Goal: Task Accomplishment & Management: Complete application form

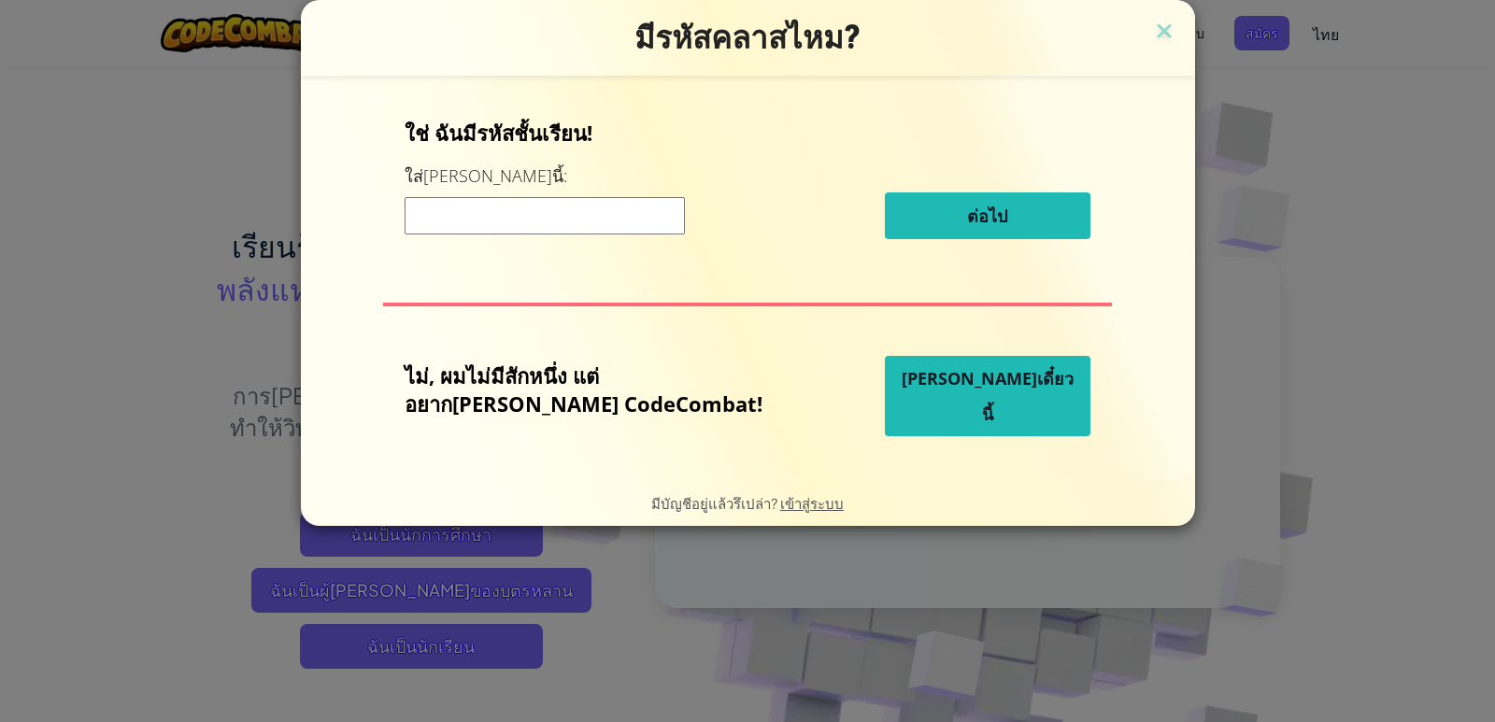
click at [653, 215] on input at bounding box center [545, 215] width 280 height 37
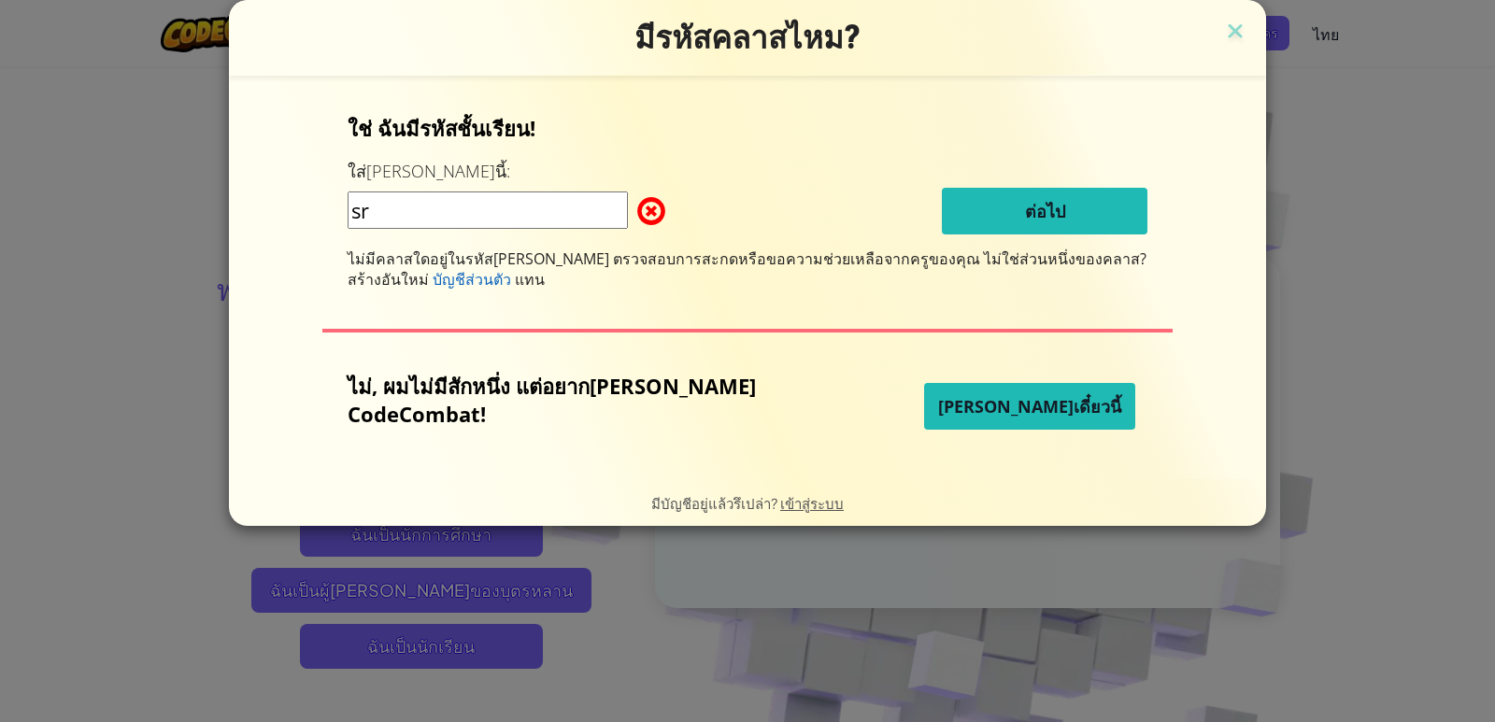
type input "s"
click at [502, 212] on input "SeiiSadStap" at bounding box center [488, 210] width 280 height 37
click at [609, 219] on input "SeiiSadStep" at bounding box center [488, 210] width 280 height 37
click at [436, 214] on input "SeiiSadStep" at bounding box center [488, 210] width 280 height 37
click at [435, 208] on input "SeiiSadStep" at bounding box center [488, 210] width 280 height 37
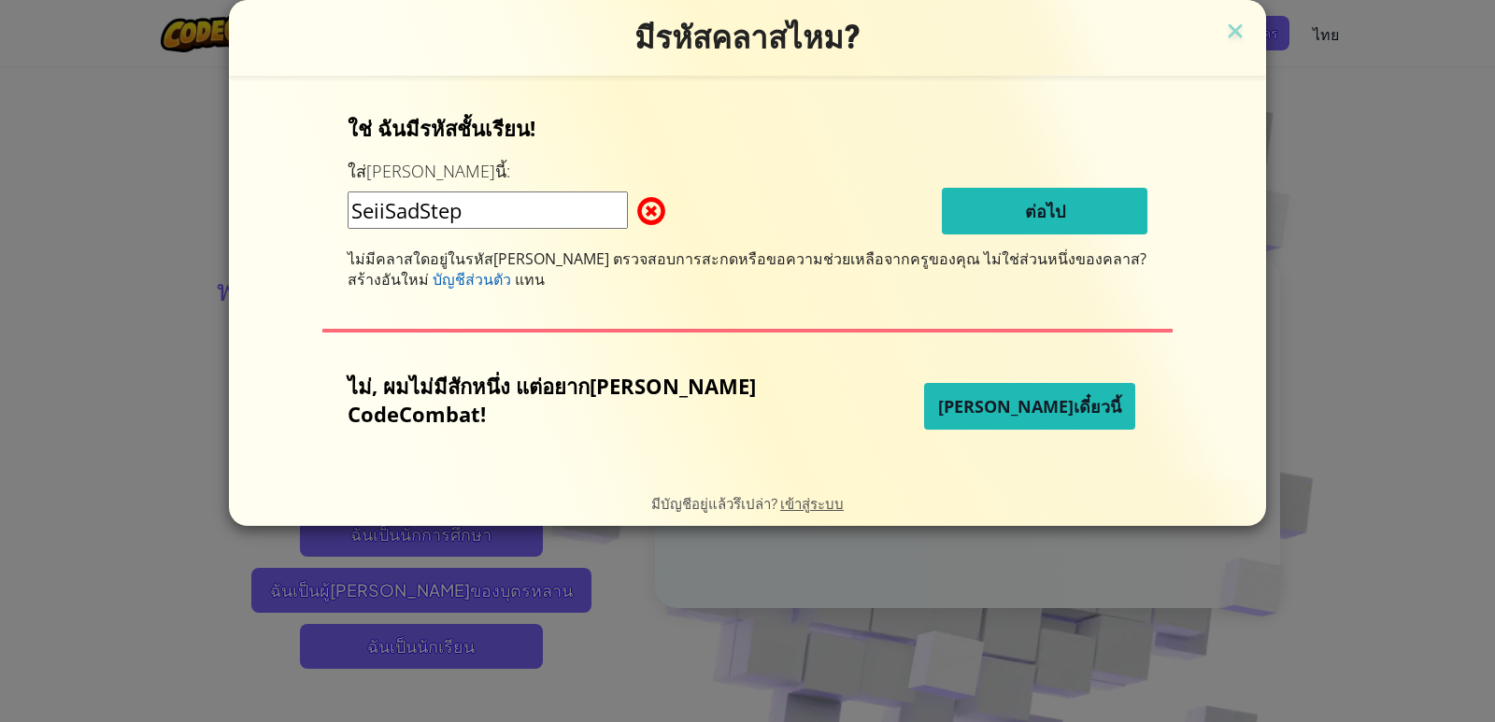
click at [446, 203] on input "SeiiSadStep" at bounding box center [488, 210] width 280 height 37
click at [433, 201] on input "SeiiSadStep" at bounding box center [488, 210] width 280 height 37
click at [441, 217] on input "SeiiSadStep" at bounding box center [488, 210] width 280 height 37
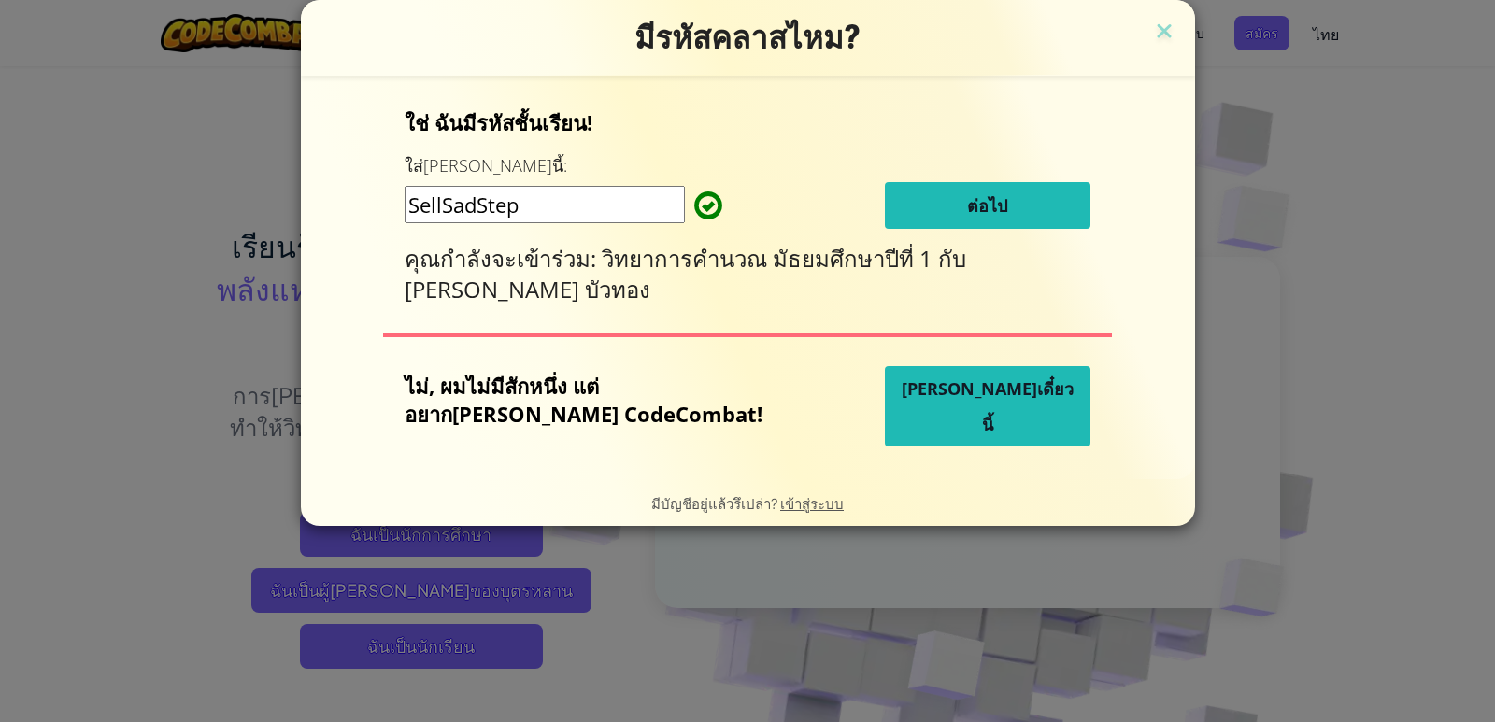
type input "SellSadStep"
click at [909, 200] on button "ต่อไป" at bounding box center [988, 205] width 206 height 47
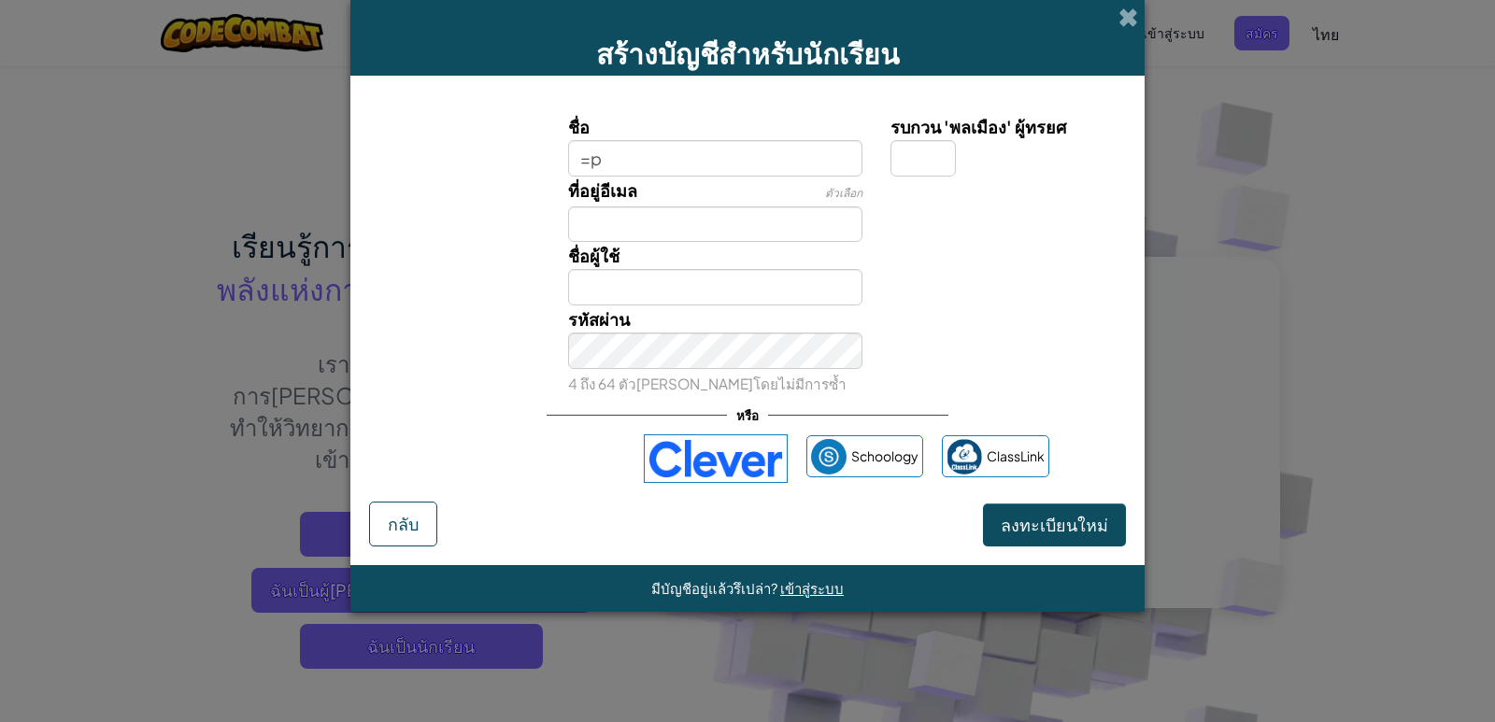
type input "="
click at [697, 153] on input "ชื่อ" at bounding box center [715, 158] width 295 height 36
type input "="
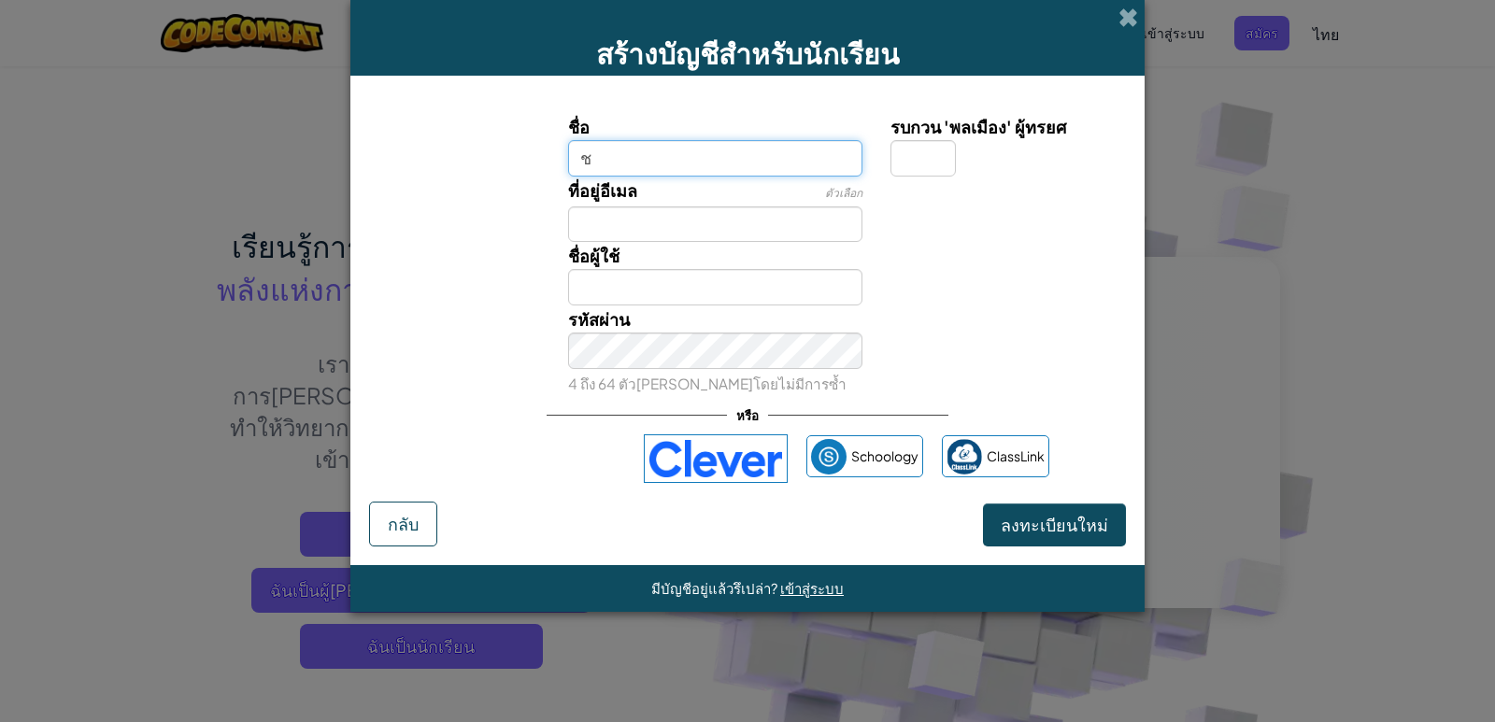
type input "ช"
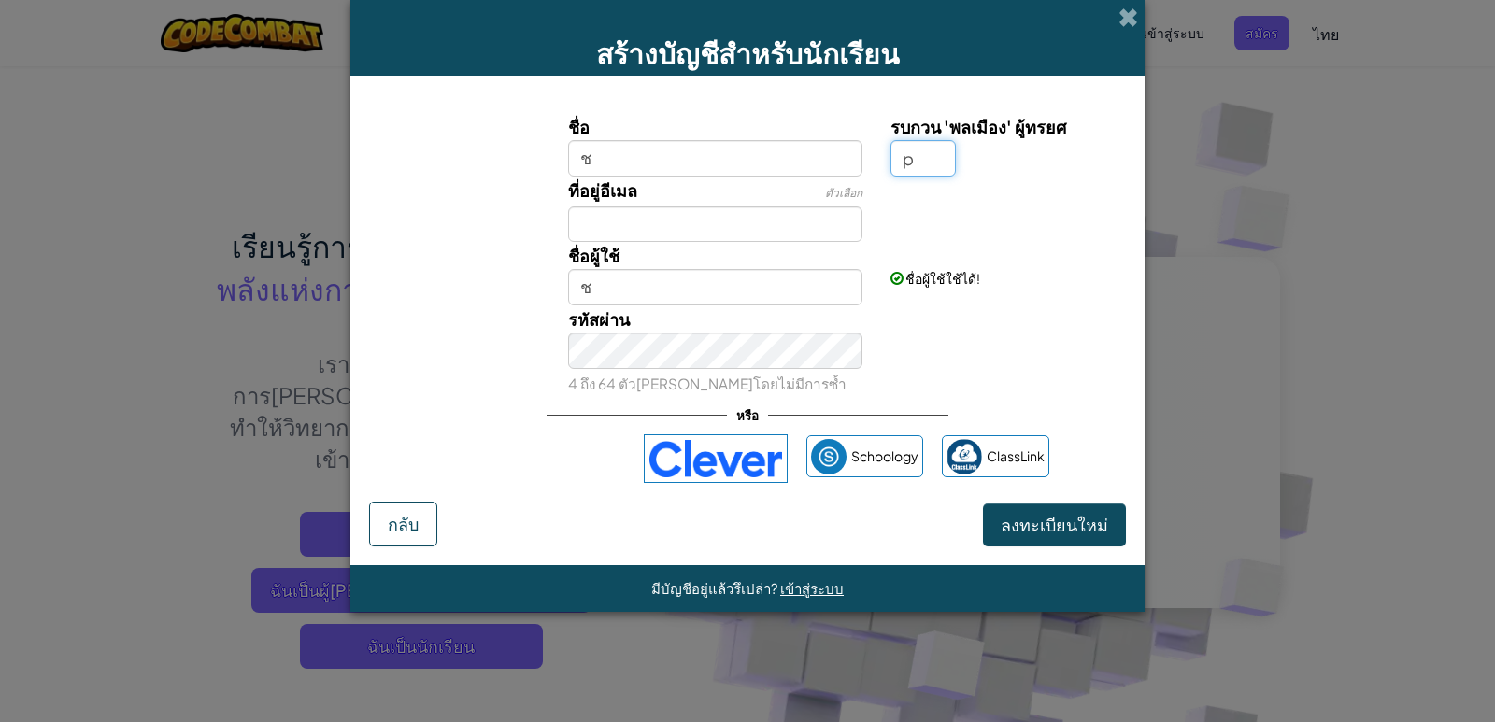
type input "p"
type input "ชP"
click at [672, 164] on input "ช" at bounding box center [715, 158] width 295 height 36
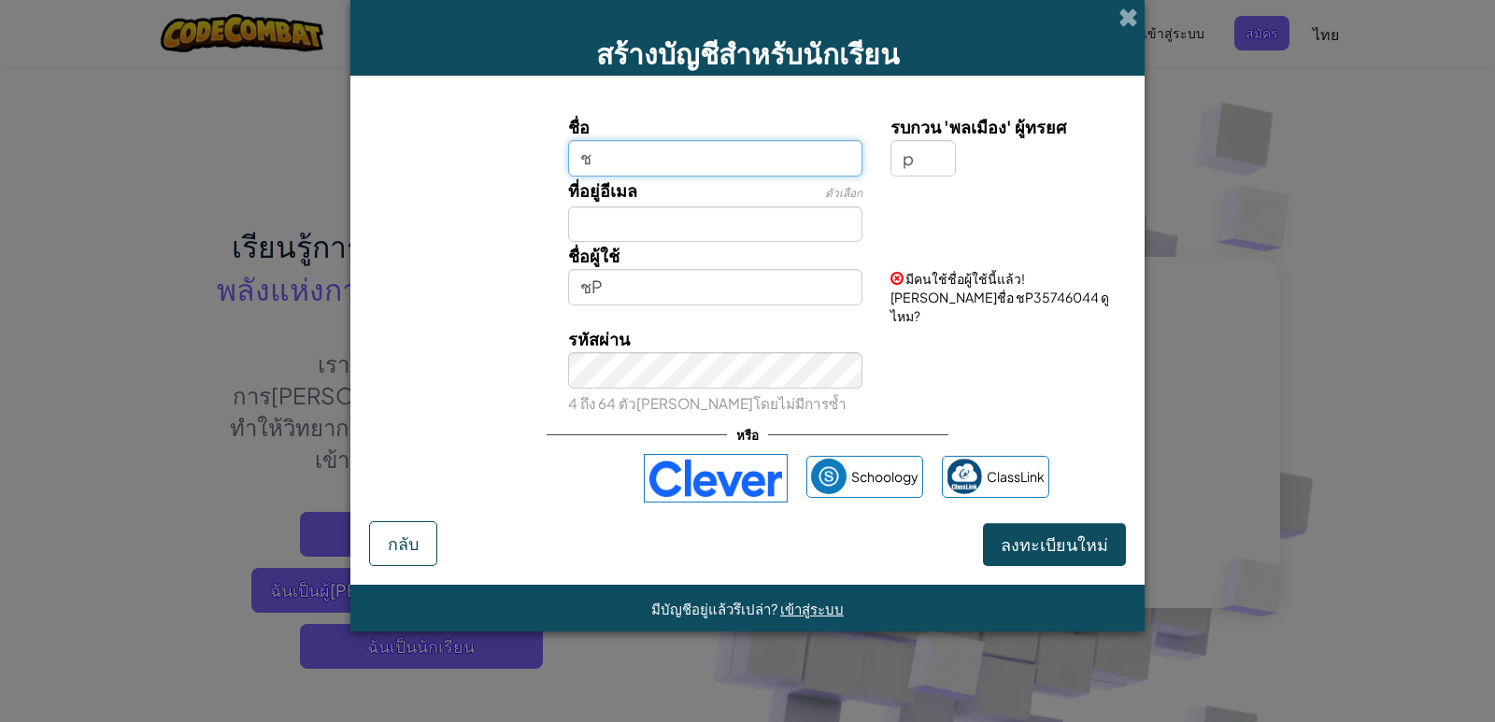
click at [653, 164] on input "ช" at bounding box center [715, 158] width 295 height 36
click at [635, 146] on input "ช" at bounding box center [715, 158] width 295 height 36
type input "ช"
type input "๓"
type input "="
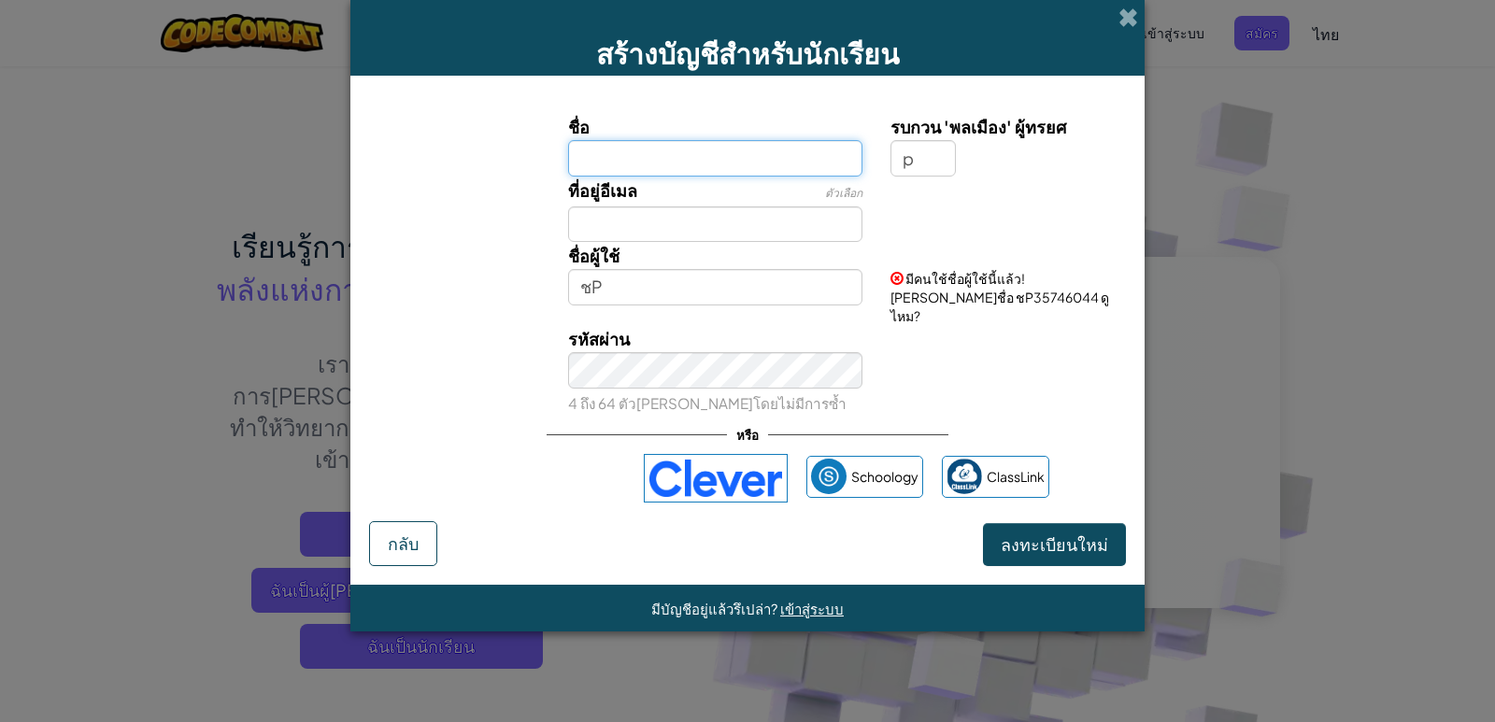
type input "๙"
type input "="
type input "๙"
type input "="
type input "๙"
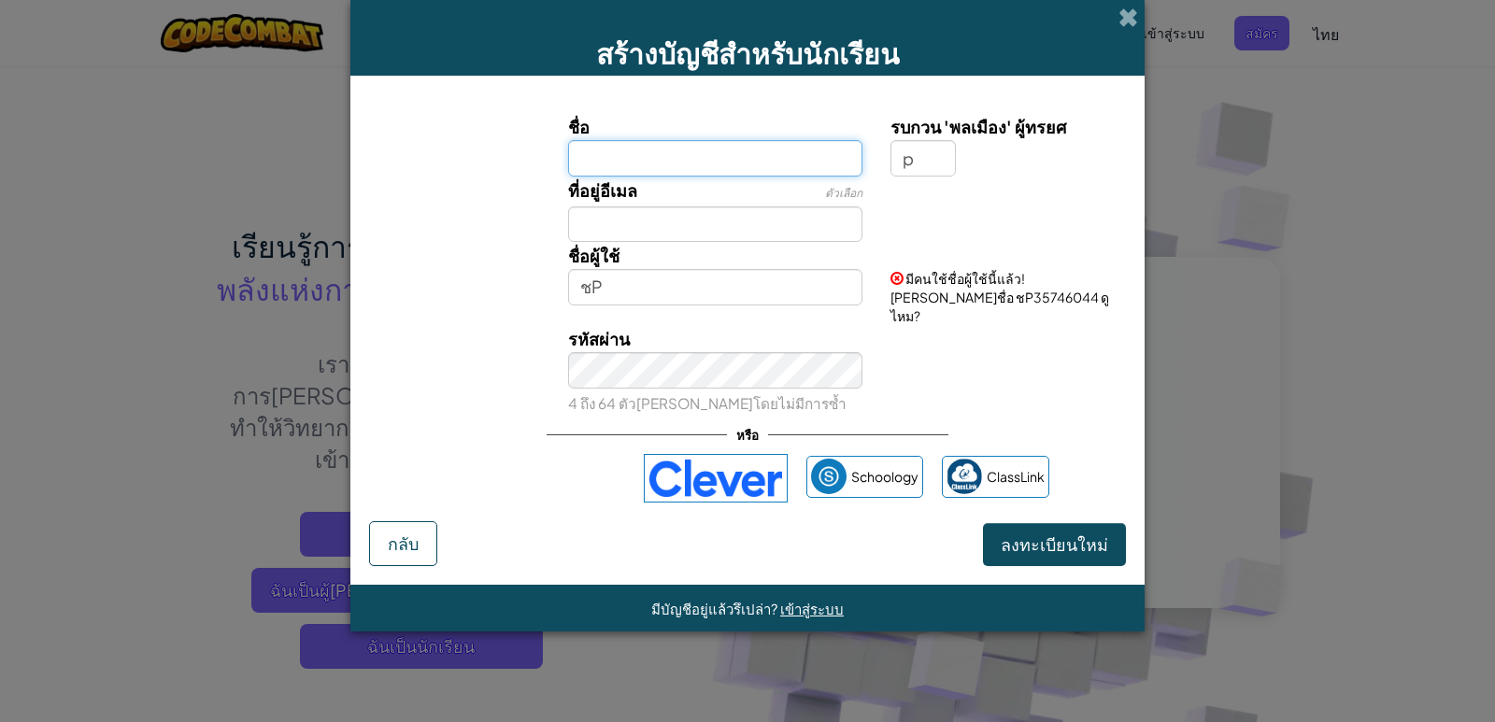
type input "๙"
type input "ช"
type input "ฌ"
type input "D"
type input "๋"
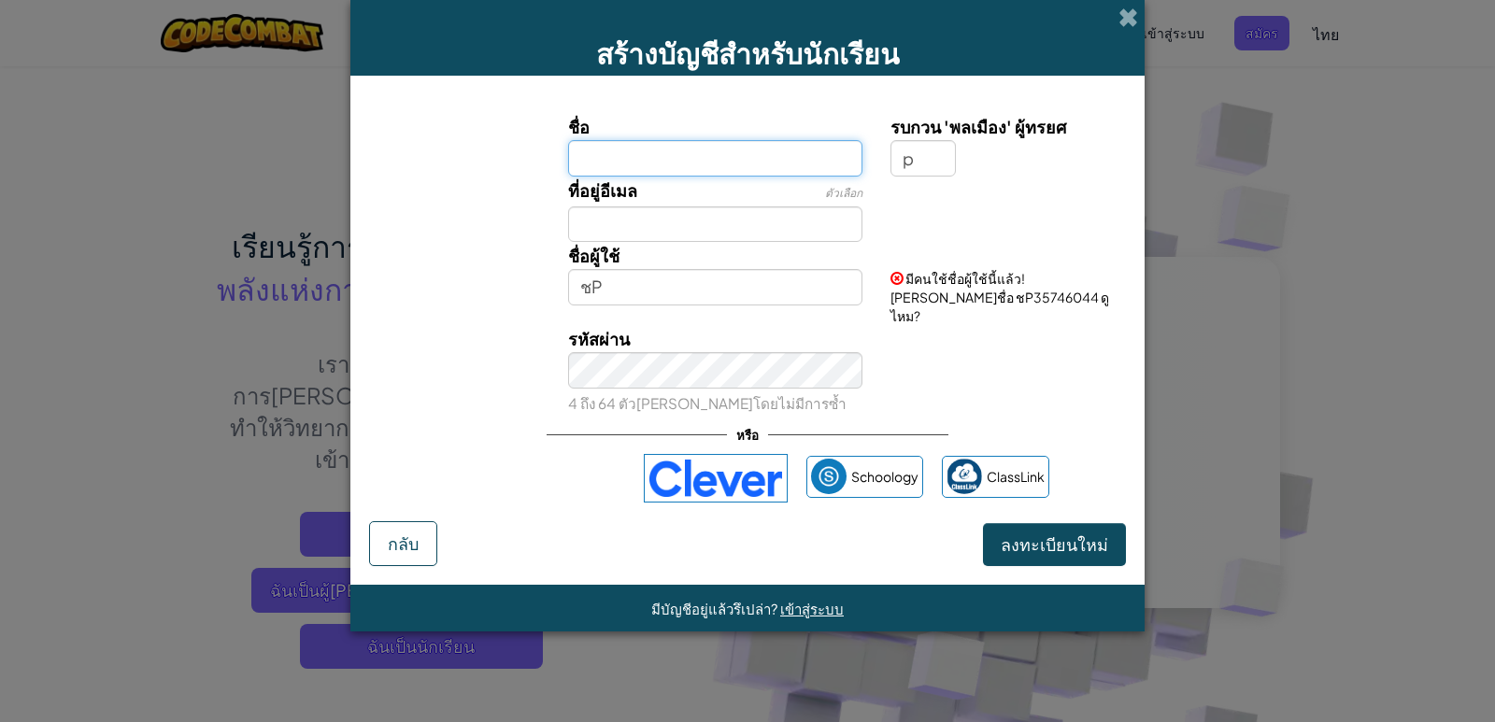
type input "ศ"
type input "L"
type input "ศ"
type input "F"
type input "ฎ"
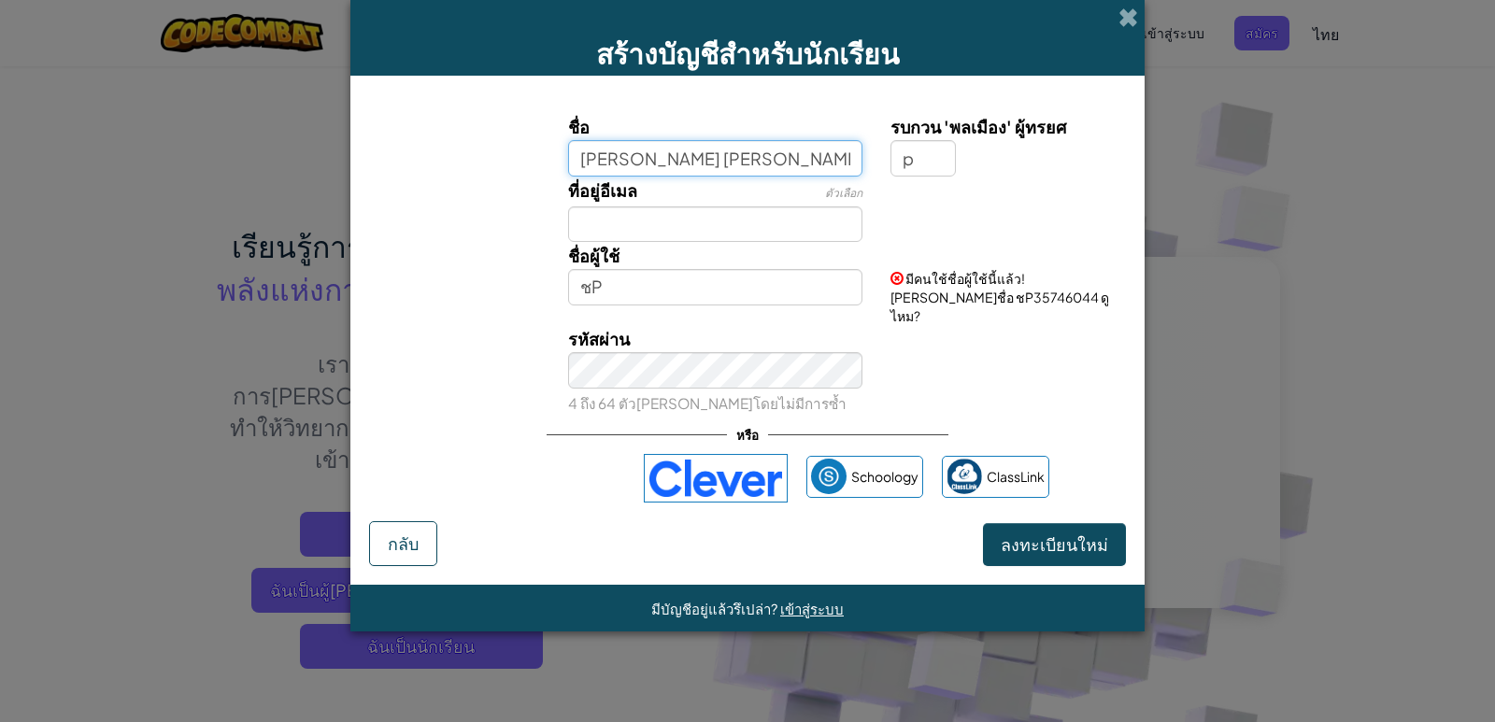
type input "เด็กหญิง ชยาภรณ์ พุฒสุข"
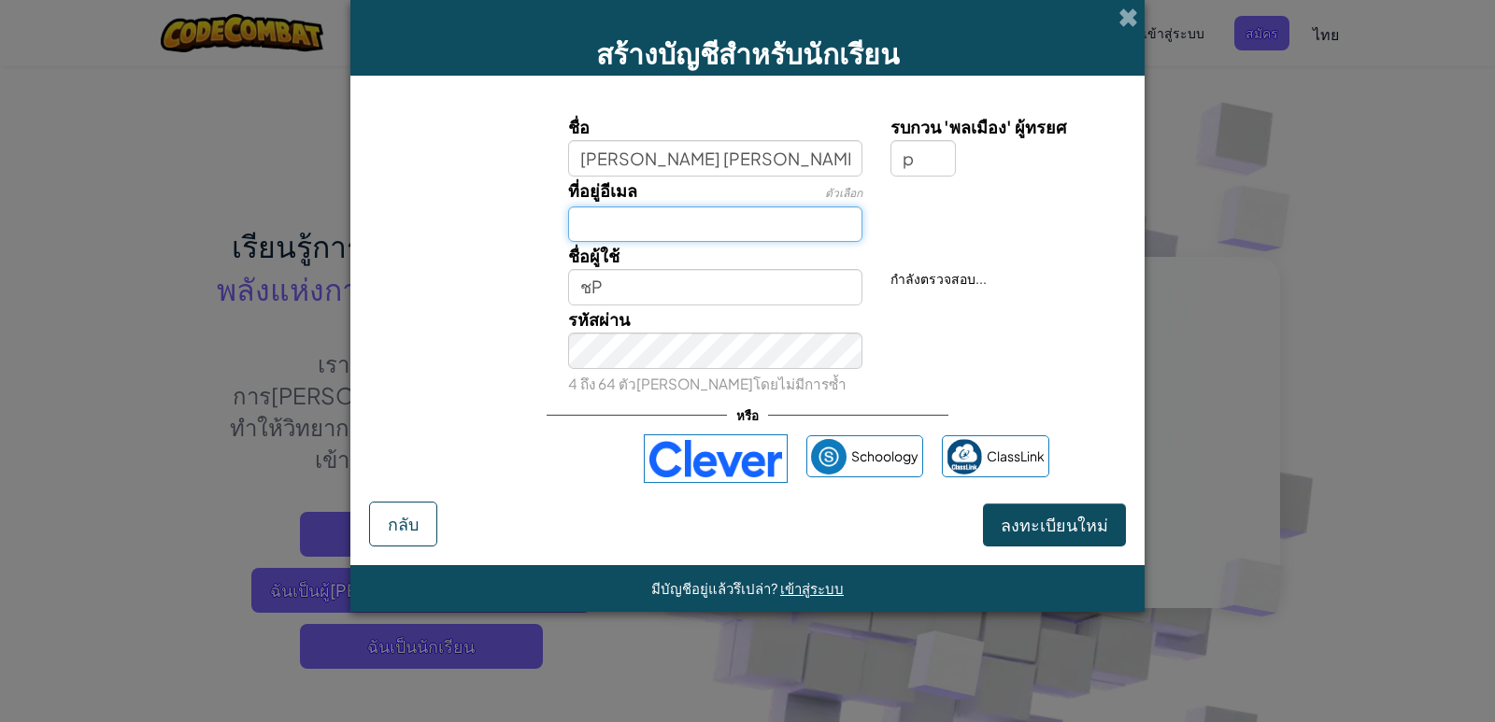
type input "เด็กหญิง ชยาภรณ์ พุฒสุขP"
click at [711, 220] on input "ที่อยู่อีเมล" at bounding box center [715, 224] width 295 height 36
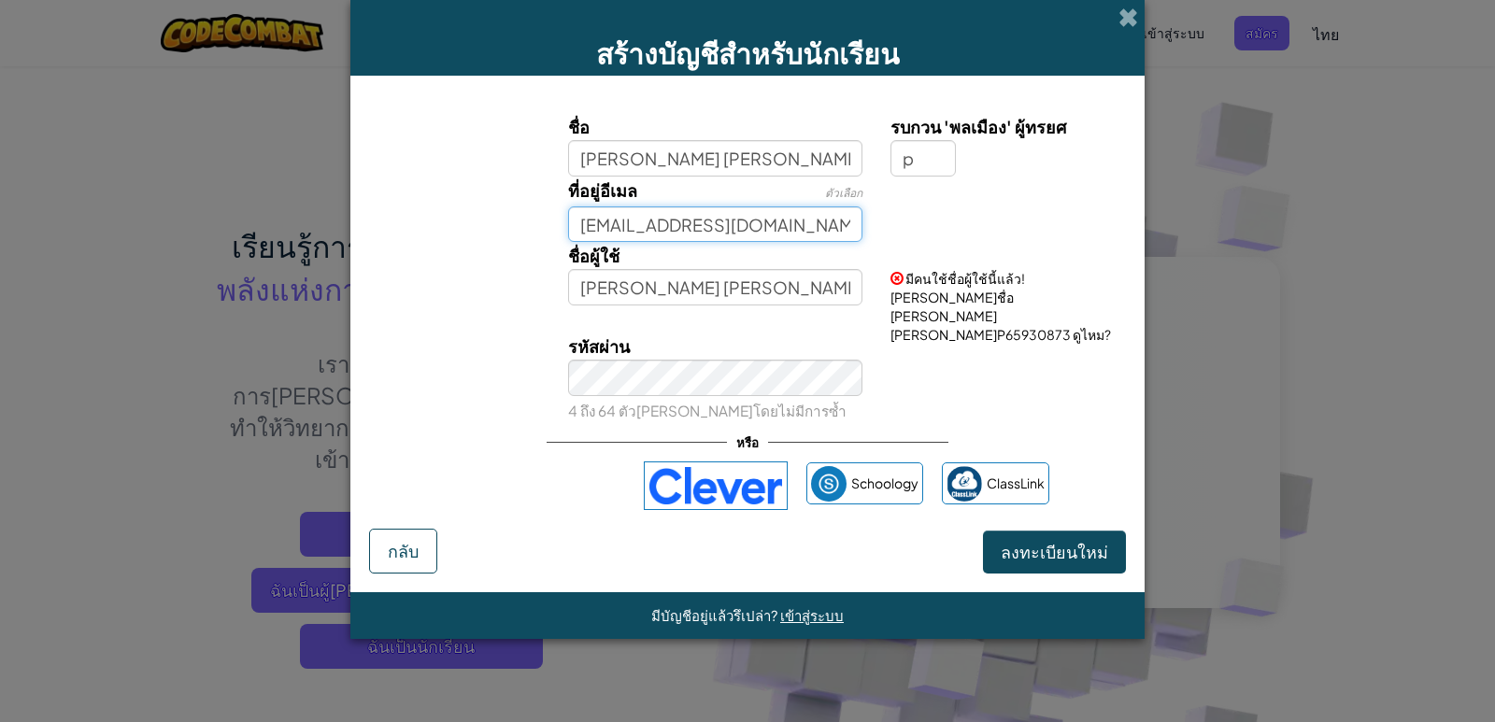
type input "4100mts@gmail.com"
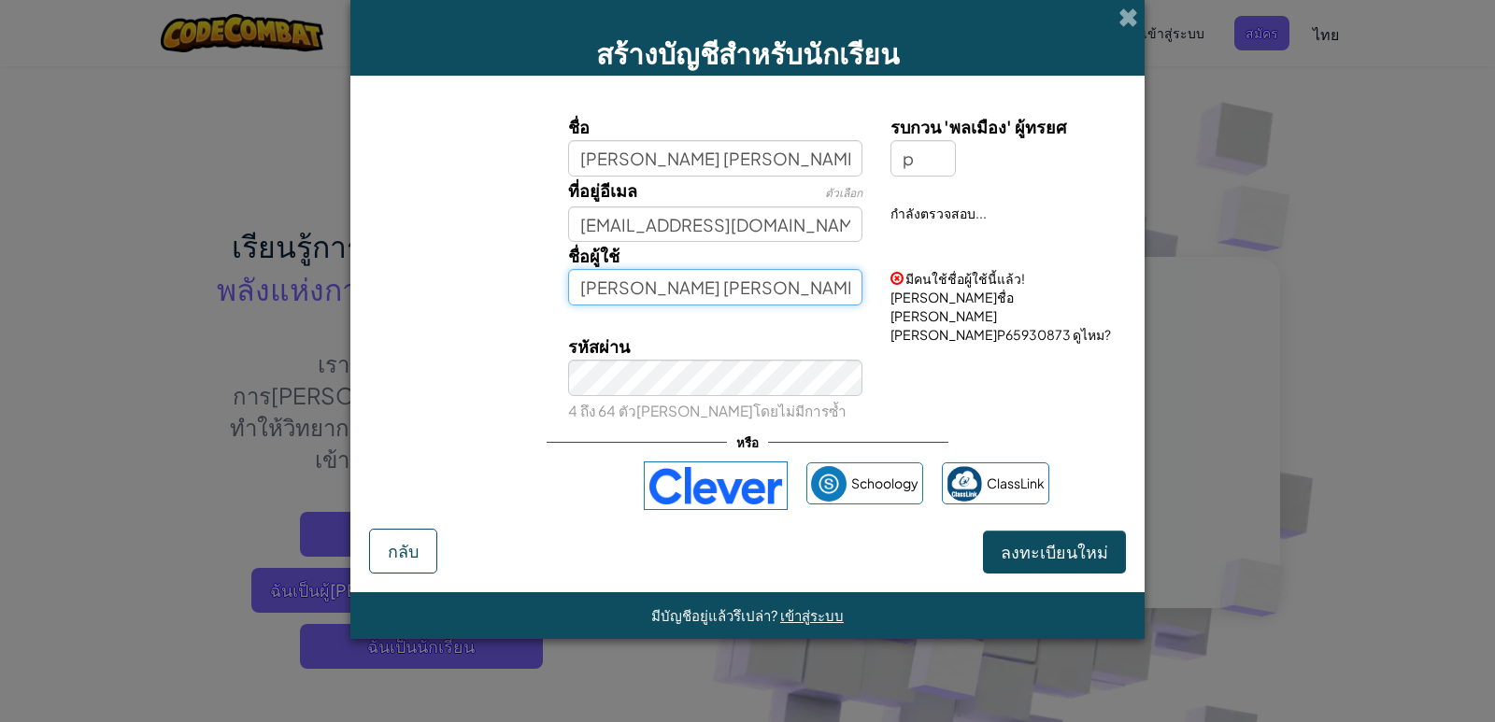
click at [790, 290] on input "เด็กหญิง ชยาภรณ์ พุฒสุขP" at bounding box center [715, 287] width 295 height 36
type input "เด็กหญิง ชยาภรณ์ พุฒสุข"
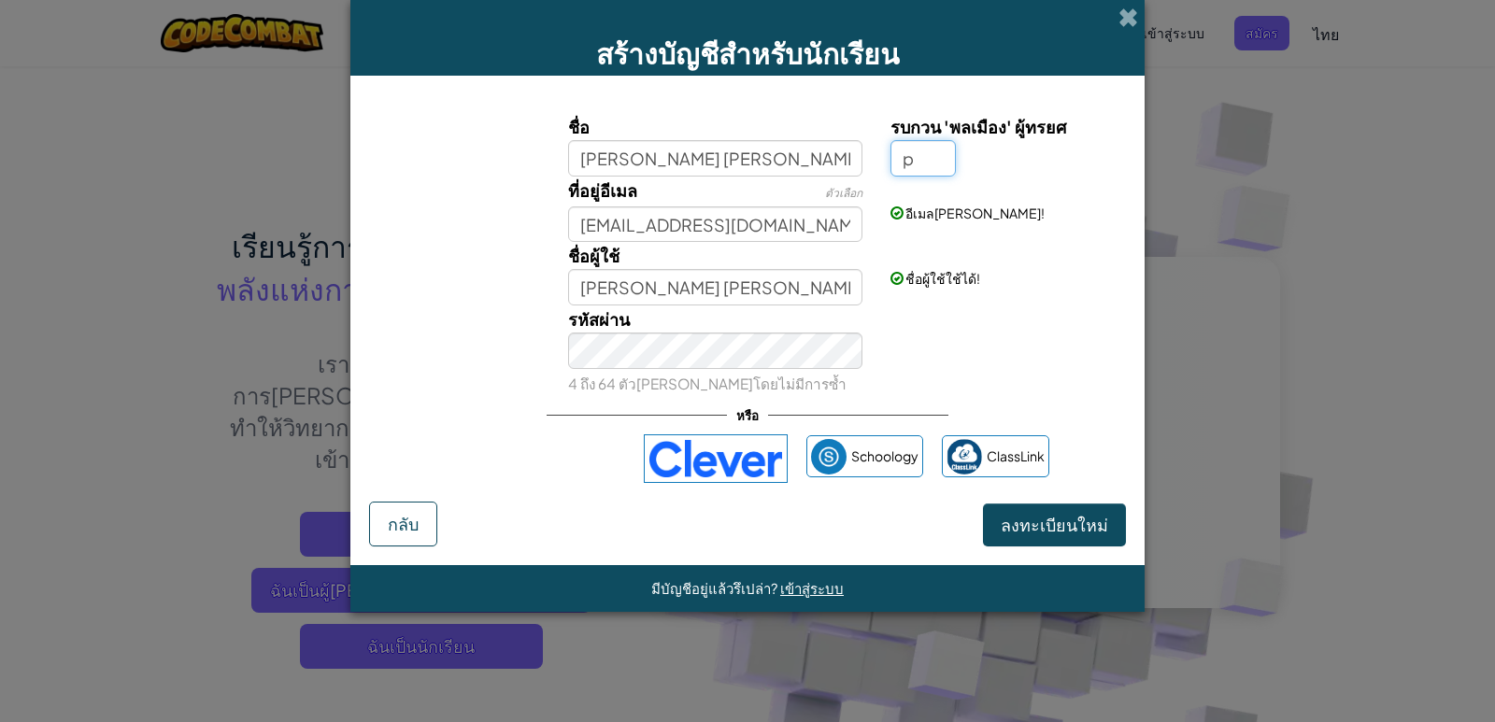
click at [943, 155] on input "p" at bounding box center [922, 158] width 65 height 36
type input "r"
type input "C"
type input "R"
click at [921, 164] on input "๊" at bounding box center [922, 158] width 65 height 36
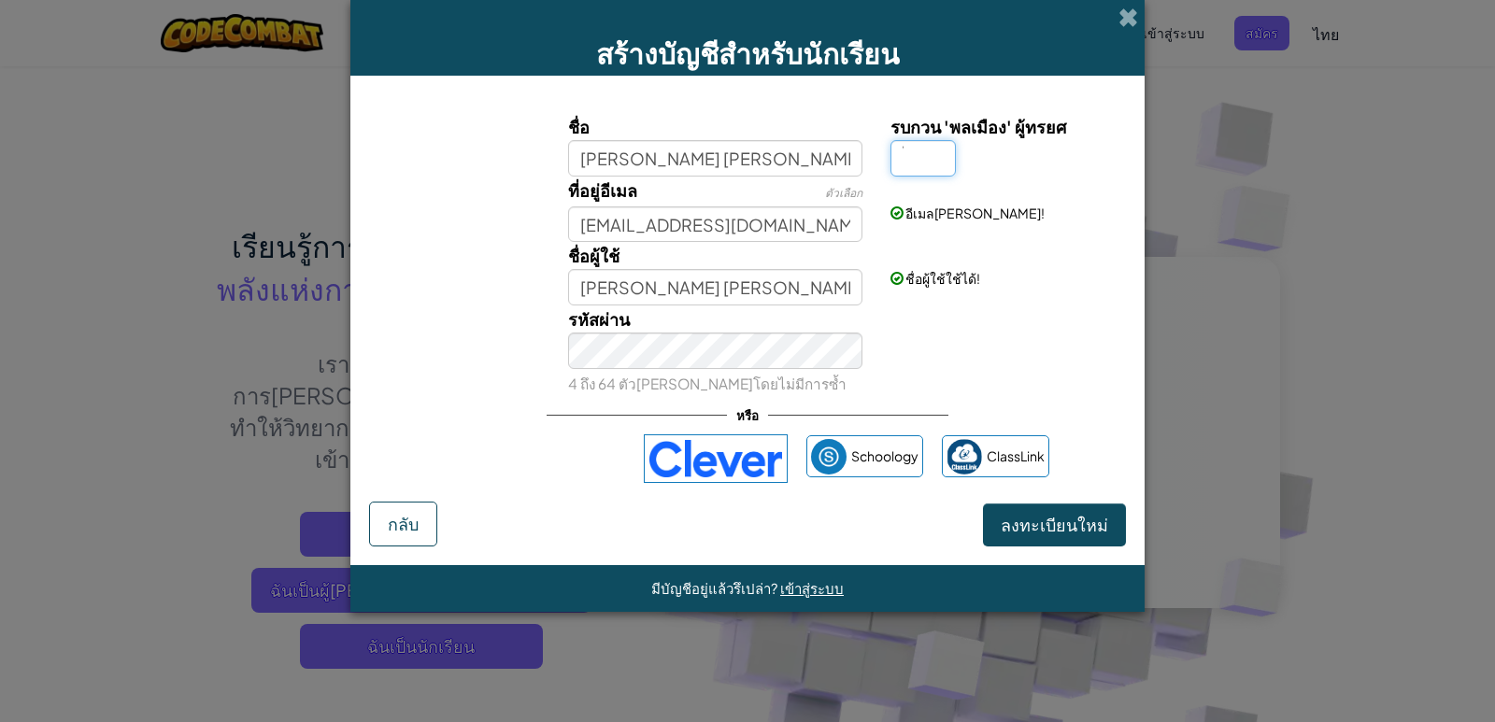
click at [921, 164] on input "๊" at bounding box center [922, 158] width 65 height 36
type input "๊"
type input "เด็กหญิง ชยาภรณ์ พุฒสุข๊"
click at [790, 161] on input "เด็กหญิง ชยาภรณ์ พุฒสุข" at bounding box center [715, 158] width 295 height 36
click at [920, 152] on input "๊" at bounding box center [922, 158] width 65 height 36
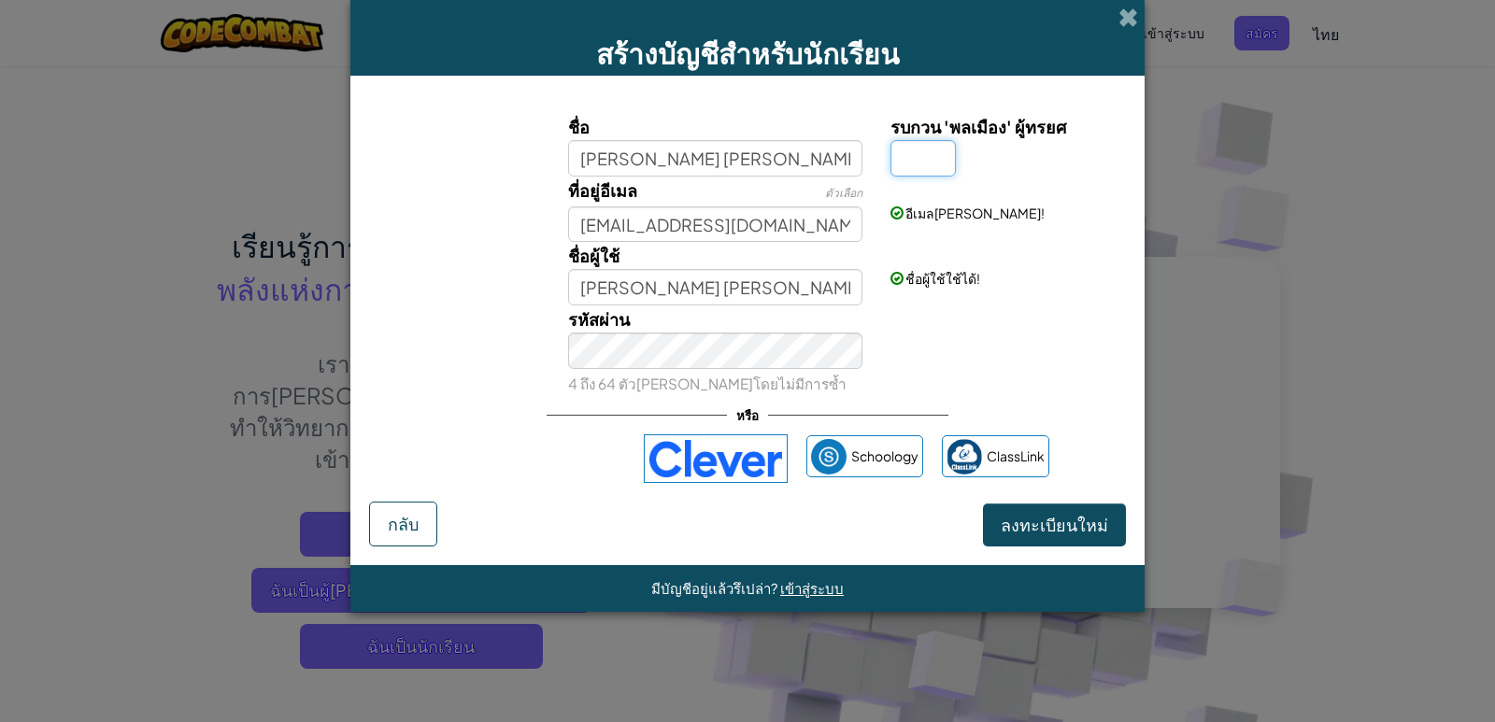
type input "J"
type input "P"
type input "เด็กหญิง ชยาภรณ์ พุฒสุขP"
click at [784, 226] on input "4100mts@gmail.com" at bounding box center [715, 224] width 295 height 36
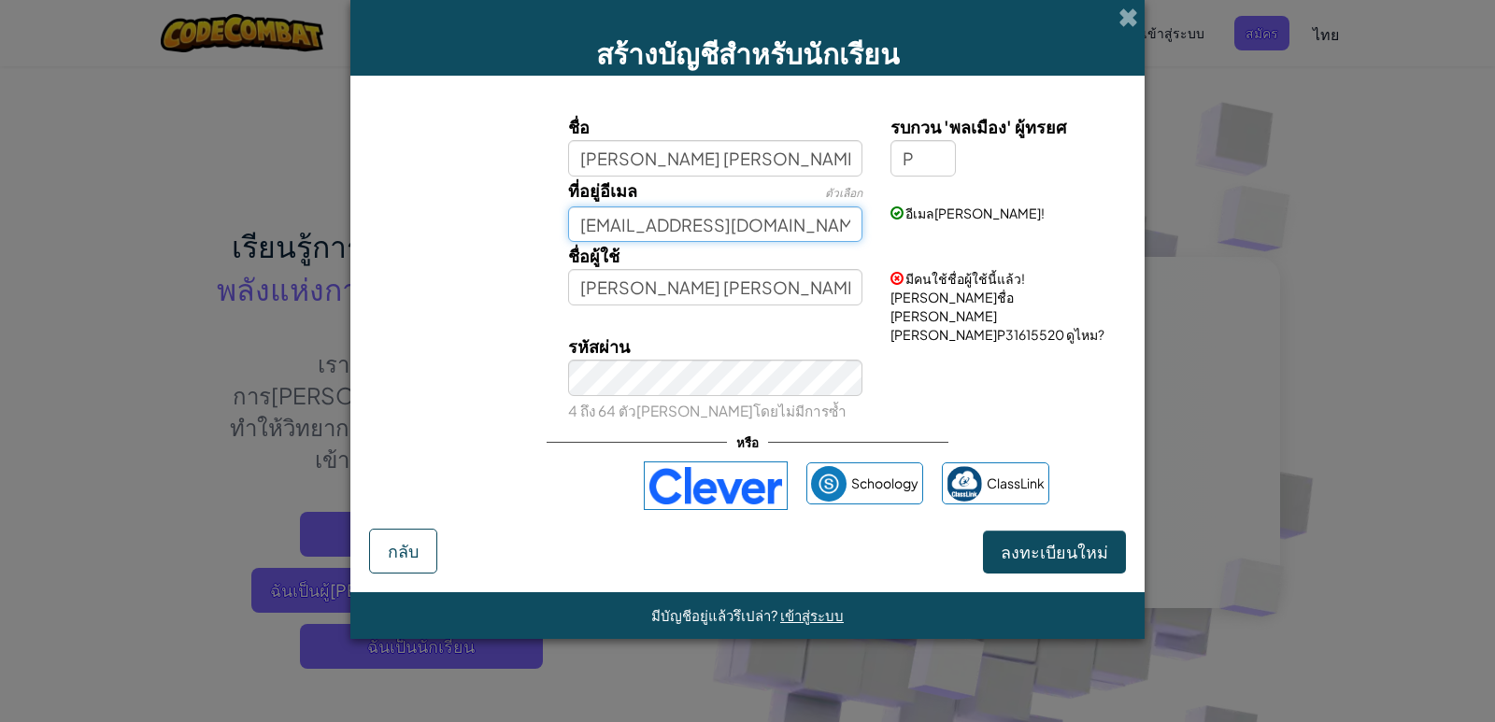
type input "4100mts@gmail.com"
click at [1034, 541] on span "ลงทะเบียนใหม่" at bounding box center [1054, 551] width 107 height 21
click at [916, 166] on input "P" at bounding box center [922, 158] width 65 height 36
type input "เด็กหญิง ชยาภรณ์ พุฒสุข"
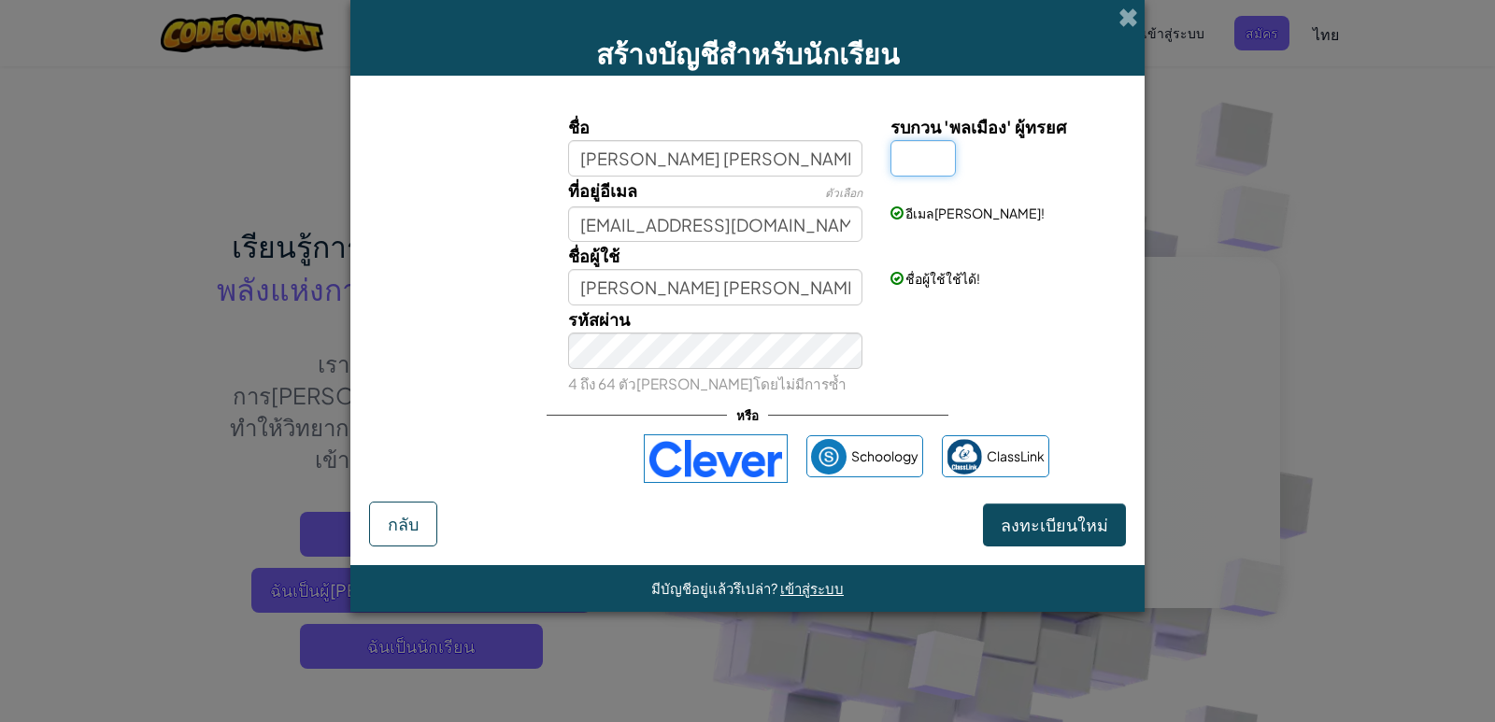
click at [930, 149] on input "รบกวน 'พลเมือง' ผู้ทรยศ" at bounding box center [922, 158] width 65 height 36
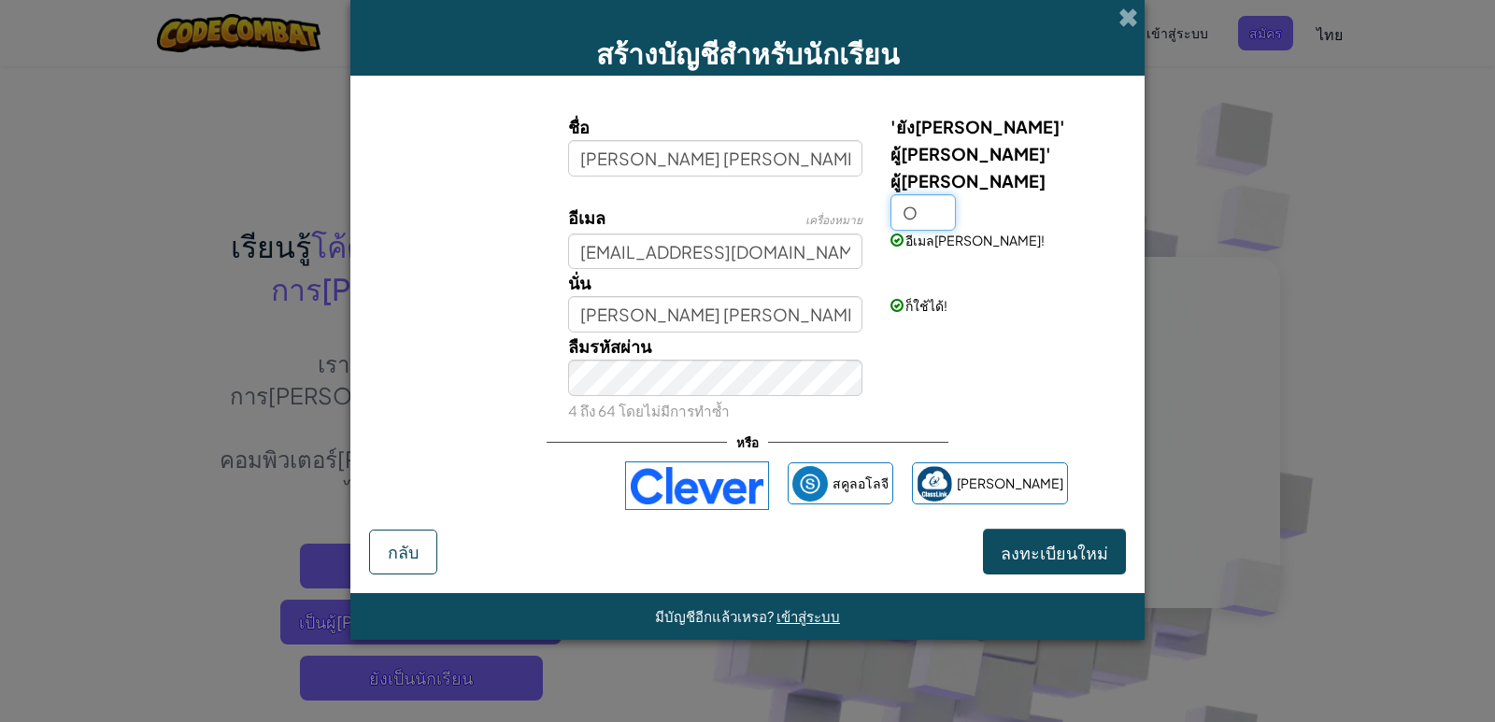
type input "O"
type input "เด็กหญิง ชยาภรณ์ พุฒสุขO"
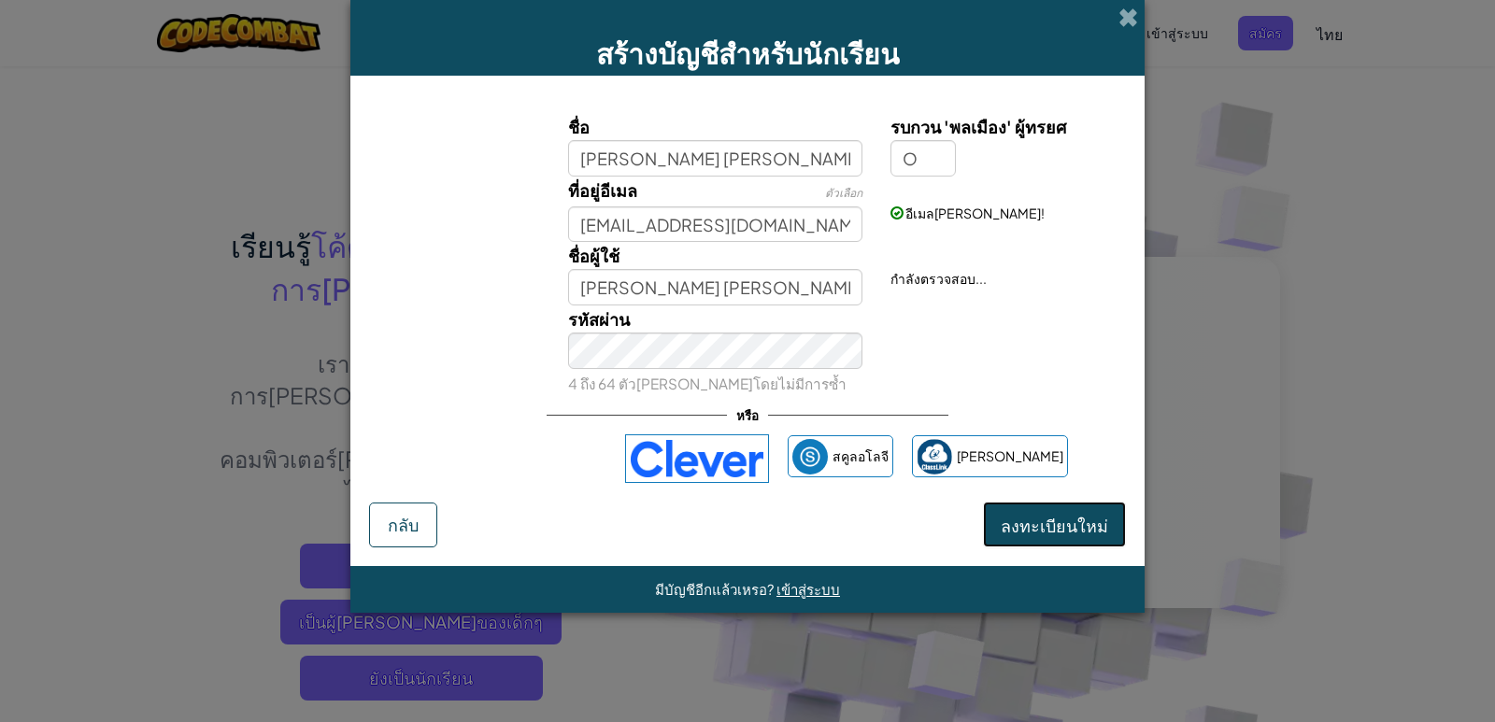
click at [1061, 505] on button "ลงทะเบียนใหม่" at bounding box center [1054, 525] width 143 height 46
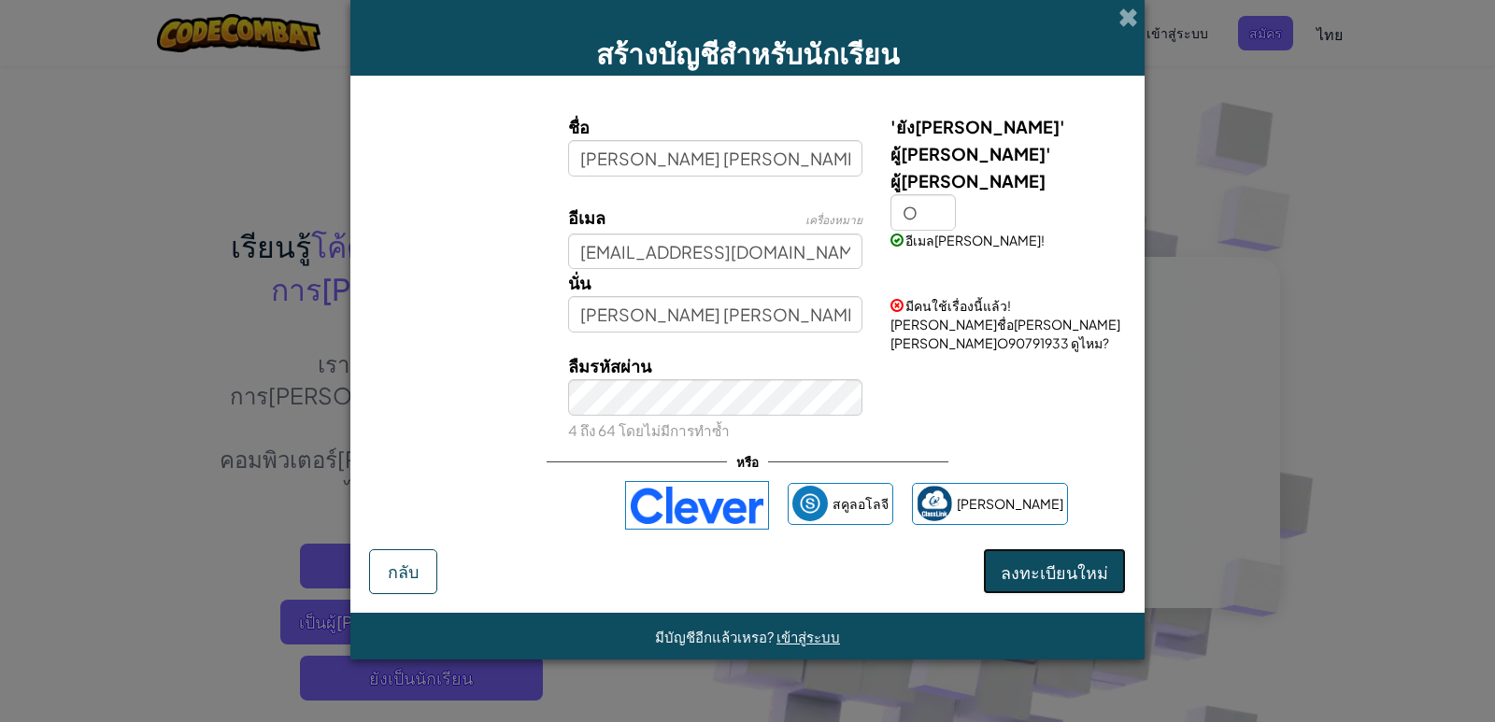
click at [1062, 561] on font "ลงทะเบียนใหม่" at bounding box center [1054, 571] width 107 height 21
click at [921, 194] on input "O" at bounding box center [922, 212] width 65 height 36
type input "O"
type input "เด็กหญิง ชยาภรณ์ พุฒสุข"
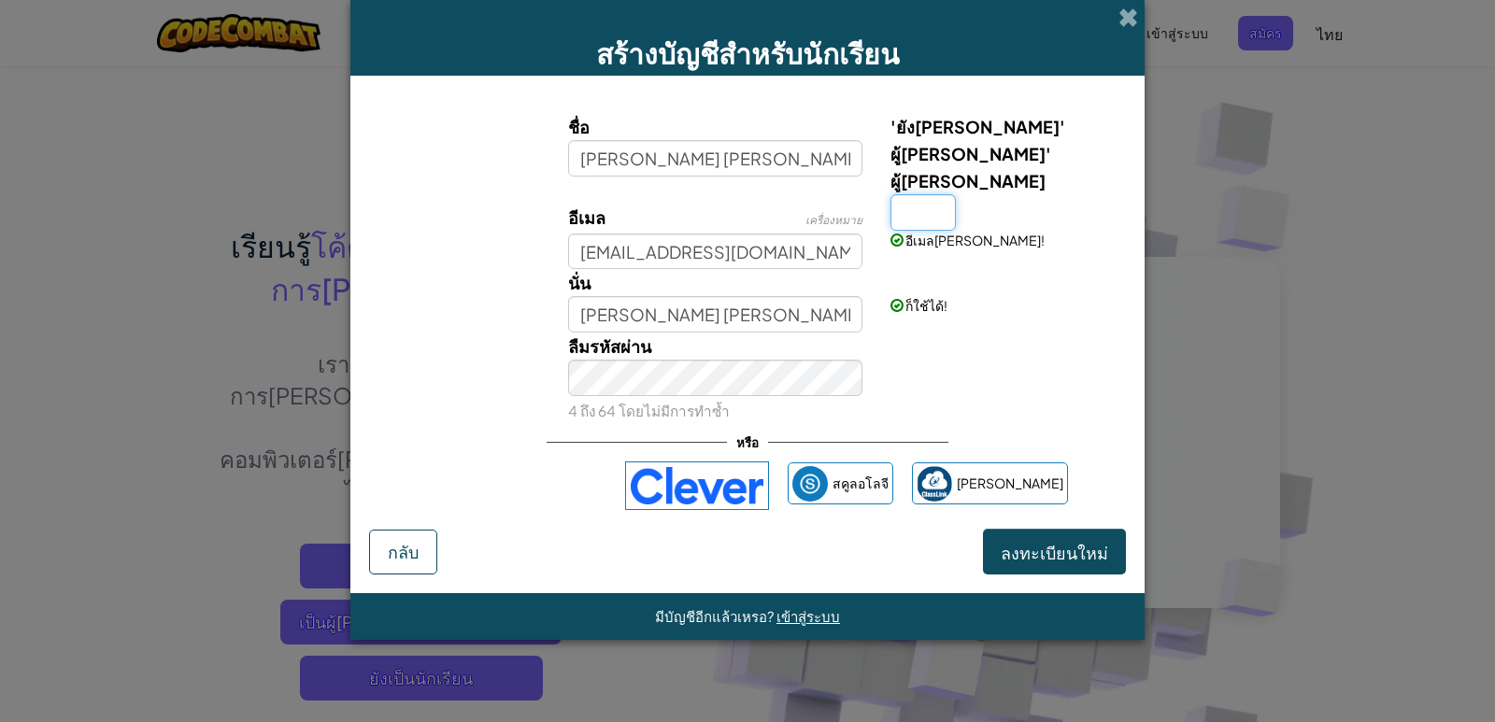
click at [925, 194] on input "'ยังคง' ผู้มีอำนาจ' ผู้มีอำนาจ" at bounding box center [922, 212] width 65 height 36
type input "P"
type input "เด็กหญิง ชยาภรณ์ พุฒสุขP"
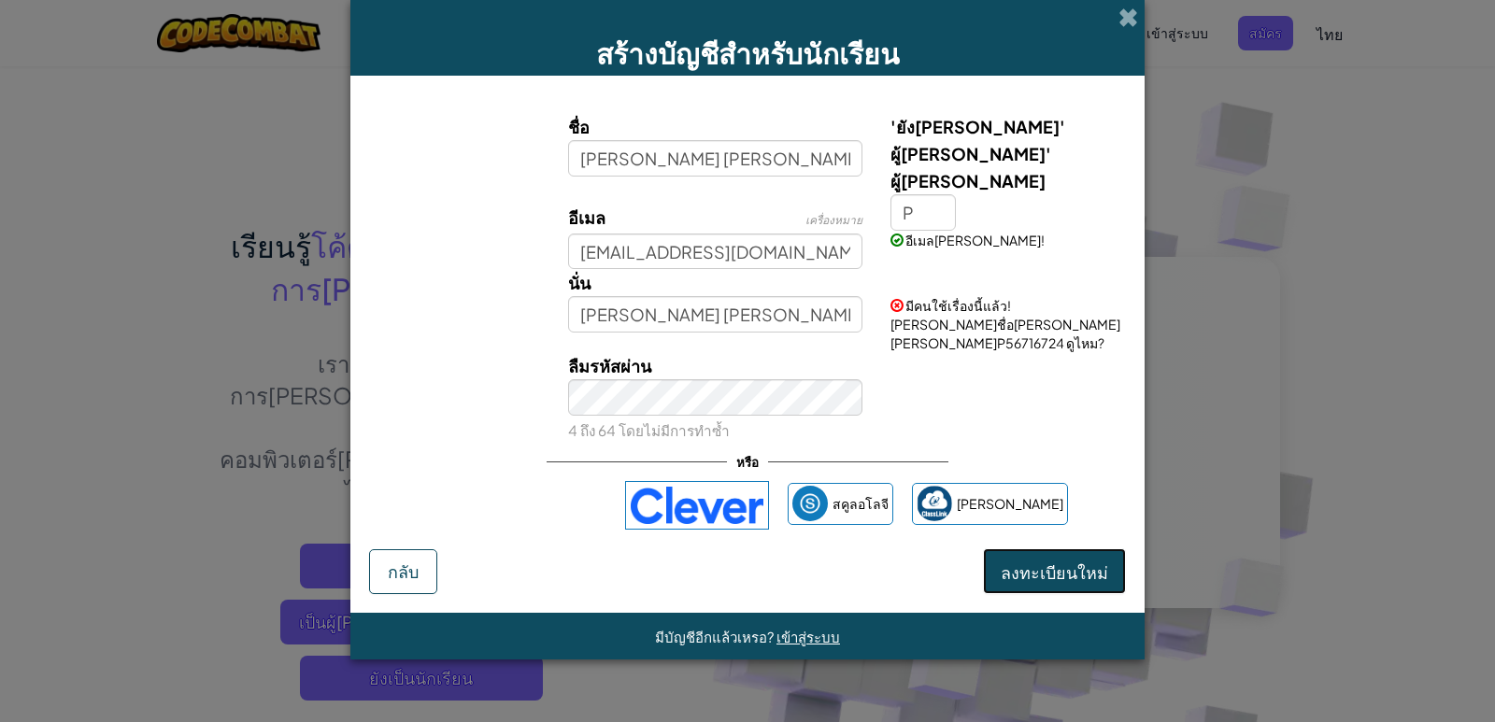
click at [1037, 561] on font "ลงทะเบียนใหม่" at bounding box center [1054, 571] width 107 height 21
click at [931, 194] on input "P" at bounding box center [922, 212] width 65 height 36
type input "D"
type input "เด็กหญิง ชยาภรณ์ พุฒสุขD"
click at [1030, 560] on font "ลงทะเบียนใหม่" at bounding box center [1054, 570] width 107 height 21
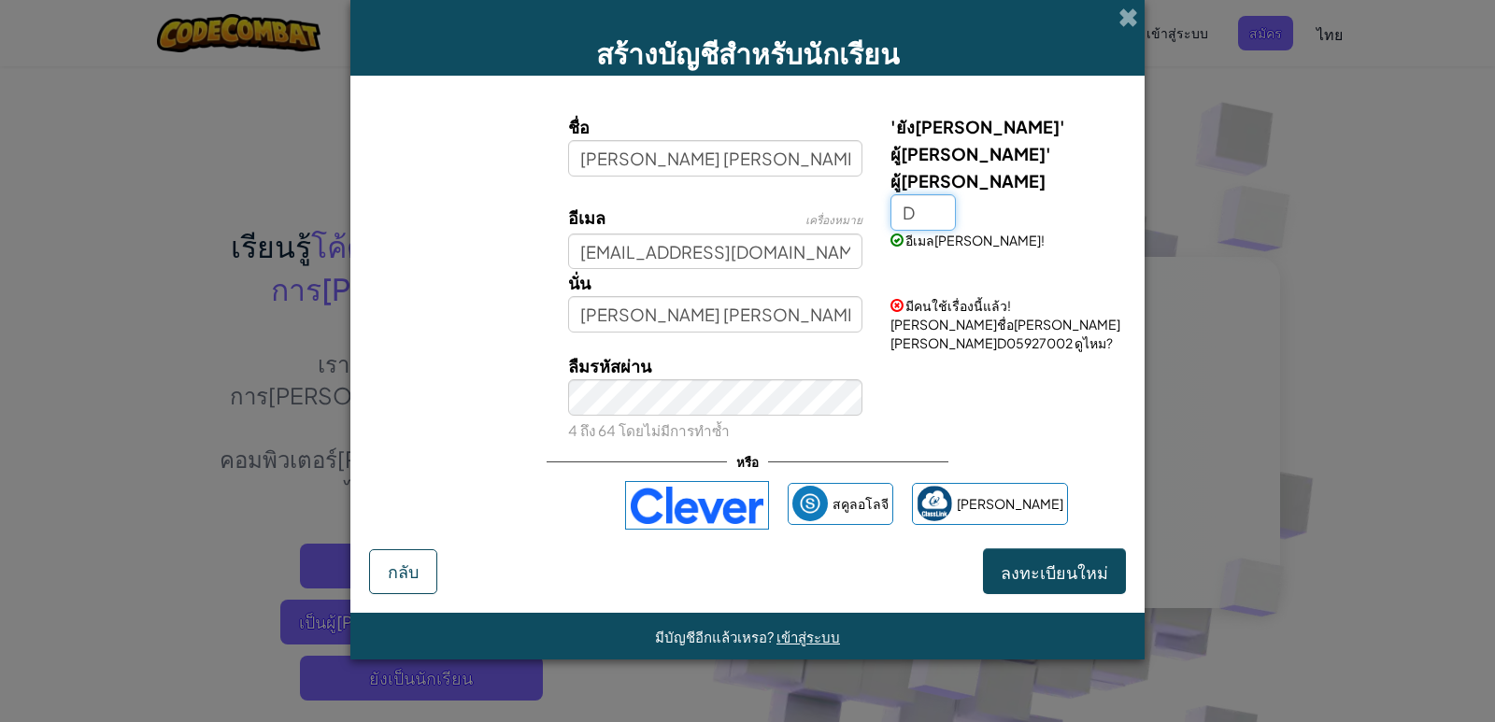
click at [928, 194] on input "D" at bounding box center [922, 212] width 65 height 36
type input "เด็กหญิง ชยาภรณ์ พุฒสุข"
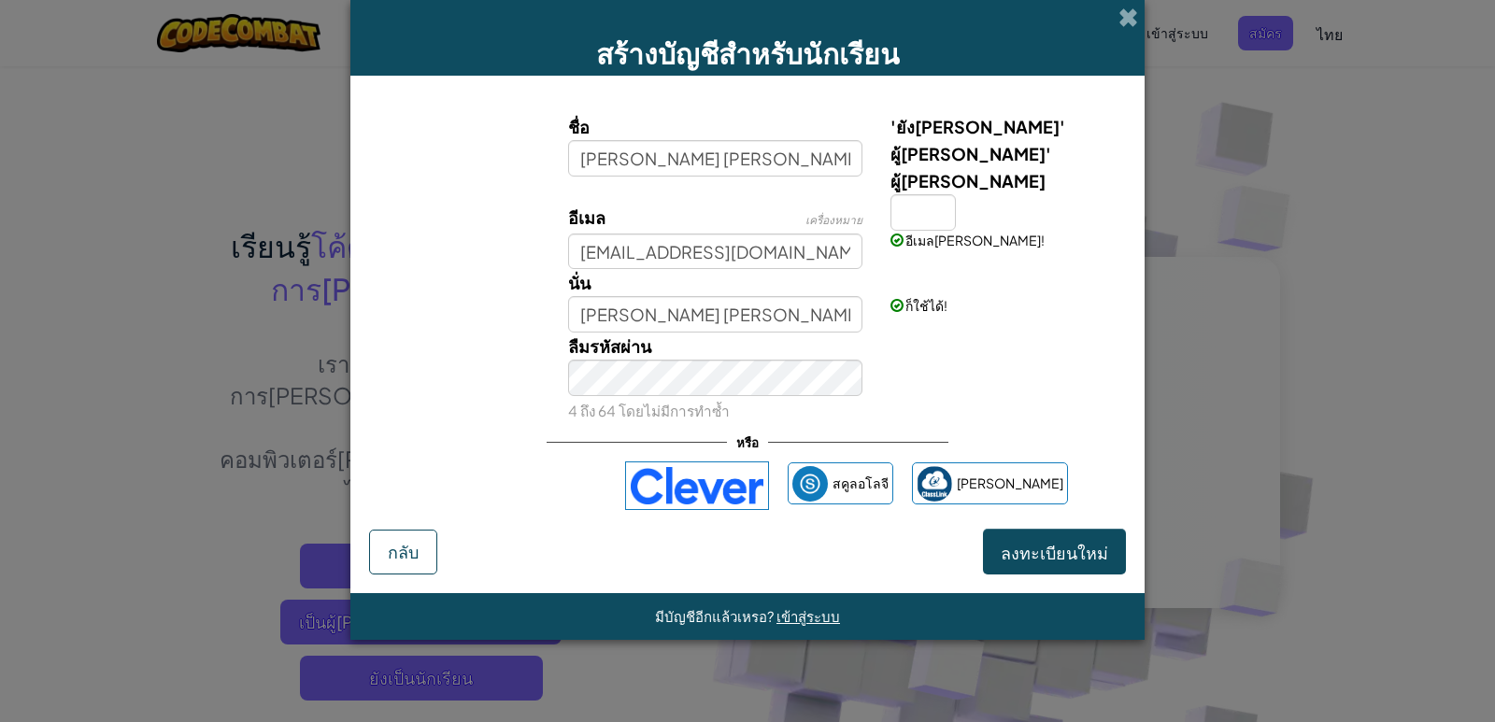
click at [887, 31] on div "สร้างบัญชีสำหรับนักเรียน" at bounding box center [747, 38] width 794 height 76
click at [1347, 36] on div "สร้างบัญชีสำหรับนักเรียน ชื่อ เด็กหญิง ชยาภรณ์ พุฒสุข 'ยังคง' ผู้มีอำนาจ' ผู้มี…" at bounding box center [747, 361] width 1495 height 722
click at [1340, 33] on div "สร้างบัญชีสำหรับนักเรียน ชื่อ เด็กหญิง ชยาภรณ์ พุฒสุข 'ยังคง' ผู้มีอำนาจ' ผู้มี…" at bounding box center [747, 361] width 1495 height 722
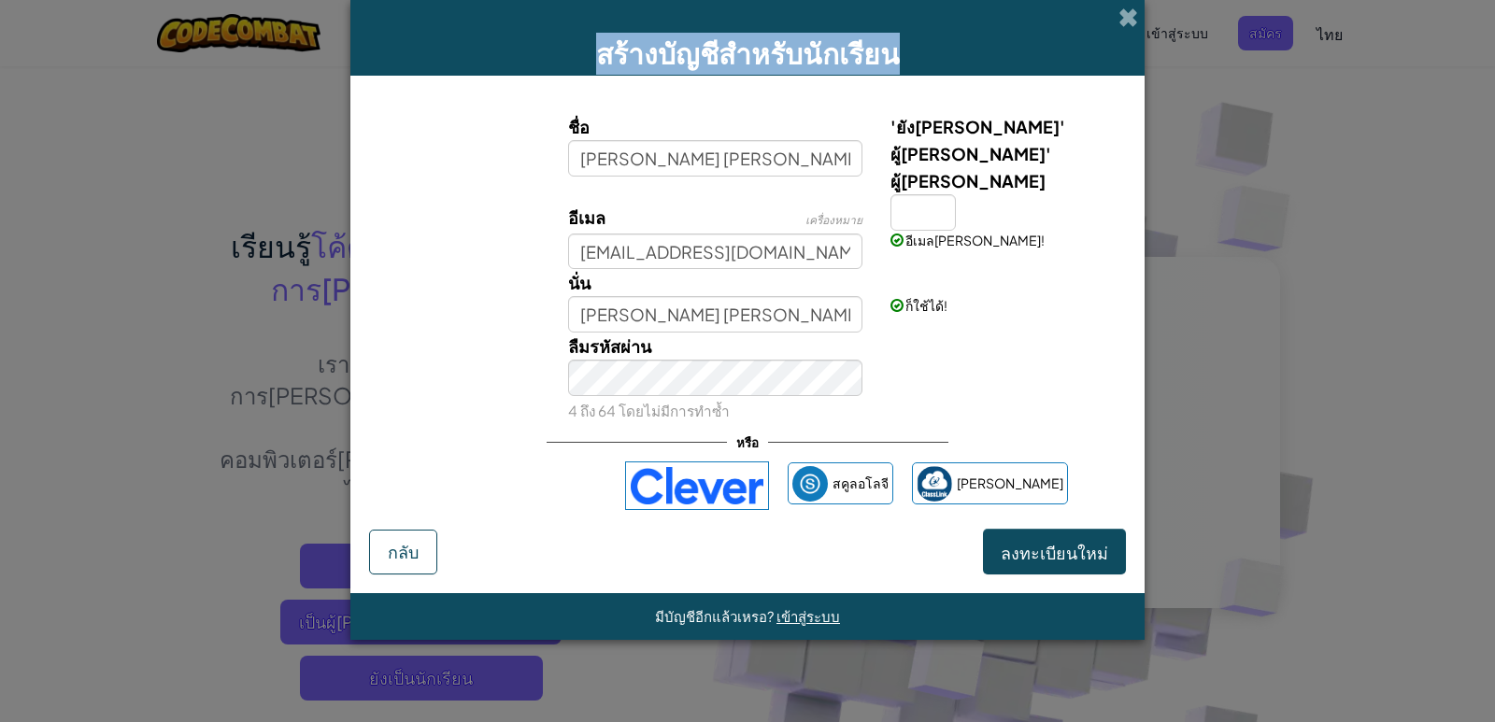
click at [1340, 33] on div "สร้างบัญชีสำหรับนักเรียน ชื่อ เด็กหญิง ชยาภรณ์ พุฒสุข 'ยังคง' ผู้มีอำนาจ' ผู้มี…" at bounding box center [747, 361] width 1495 height 722
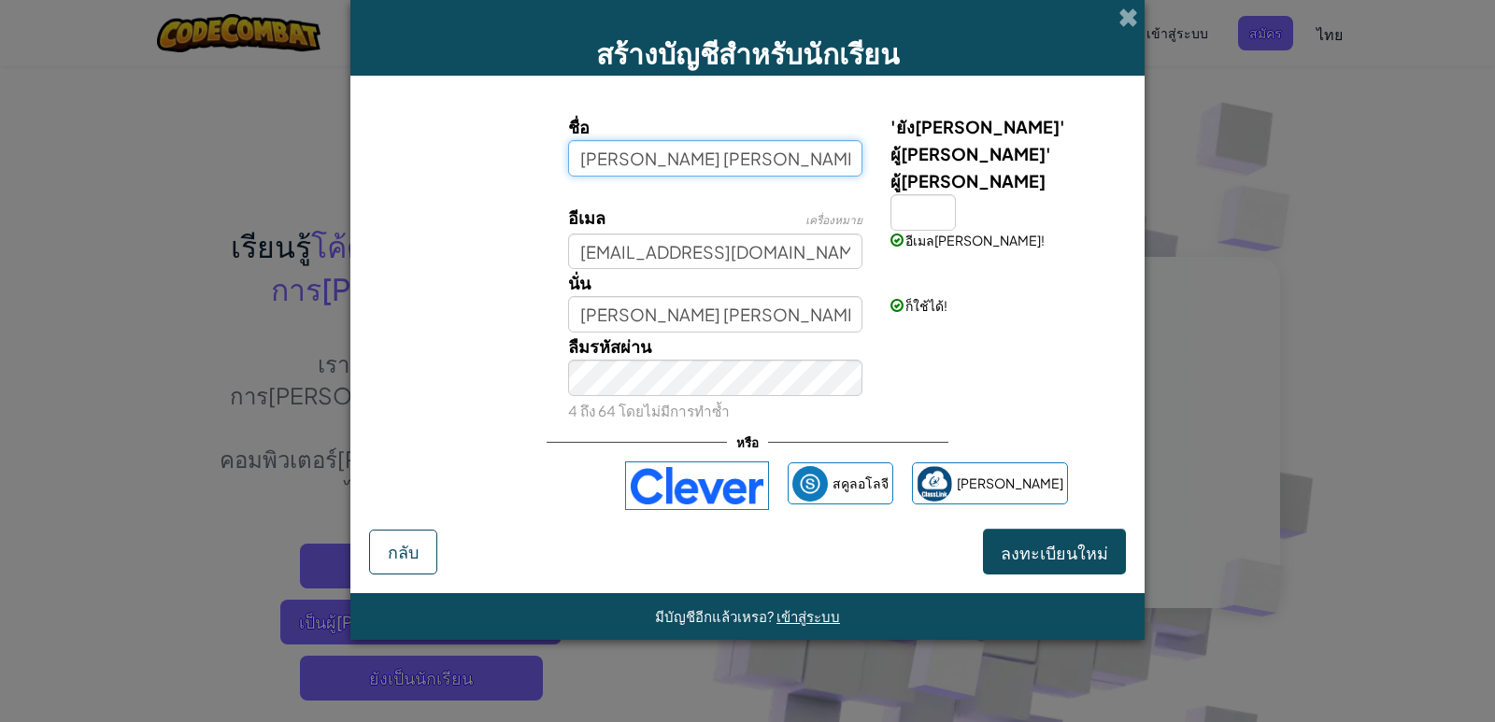
click at [815, 155] on input "เด็กหญิง ชยาภรณ์ พุฒสุข" at bounding box center [715, 158] width 295 height 36
type input "เด็กหญิง ภัทรพร ใสสะอาด"
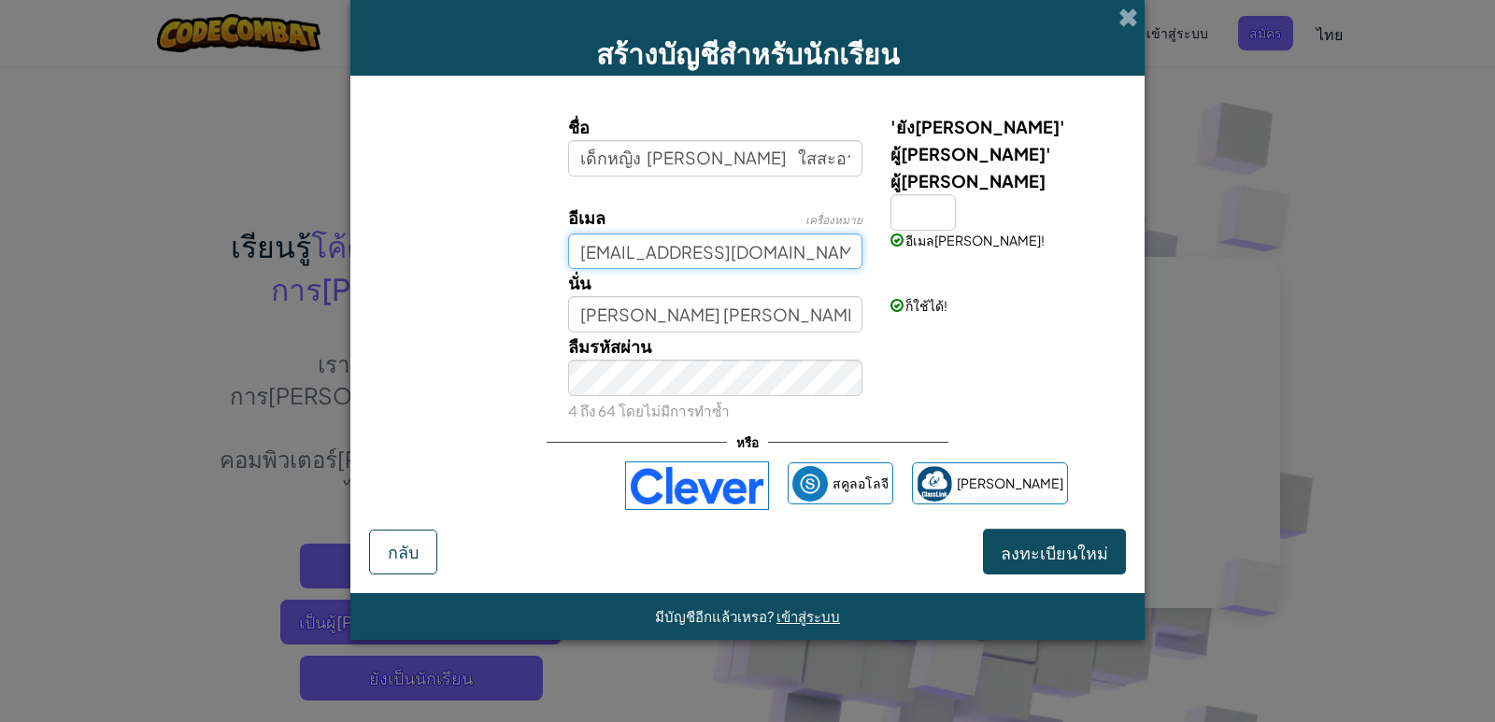
type input "เด็กหญิง ภัทรพร ใสสะอาด"
click at [621, 234] on input "4100mts@gmail.com" at bounding box center [715, 252] width 295 height 36
type input "4091mts@gmail.com"
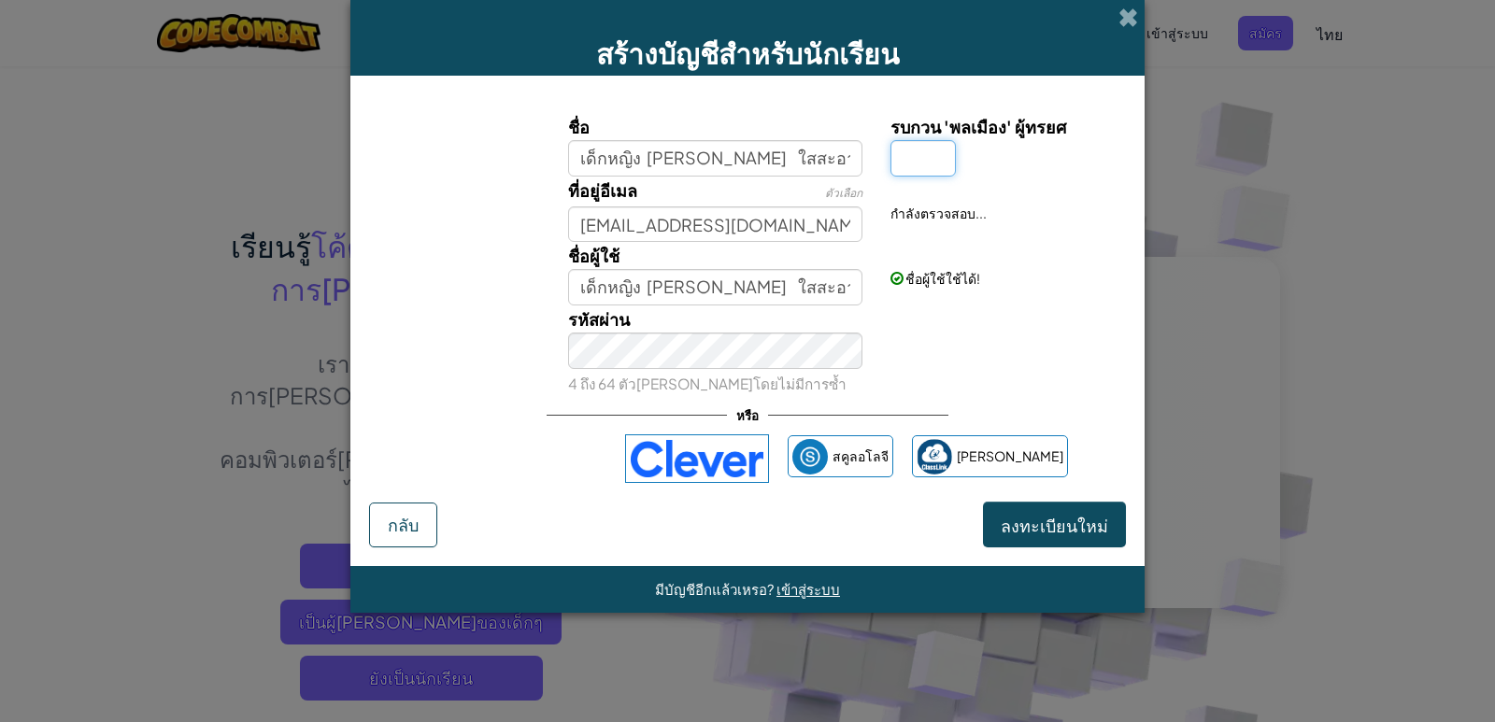
click at [915, 161] on input "รบกวน 'พลเมือง' ผู้ทรยศ" at bounding box center [922, 158] width 65 height 36
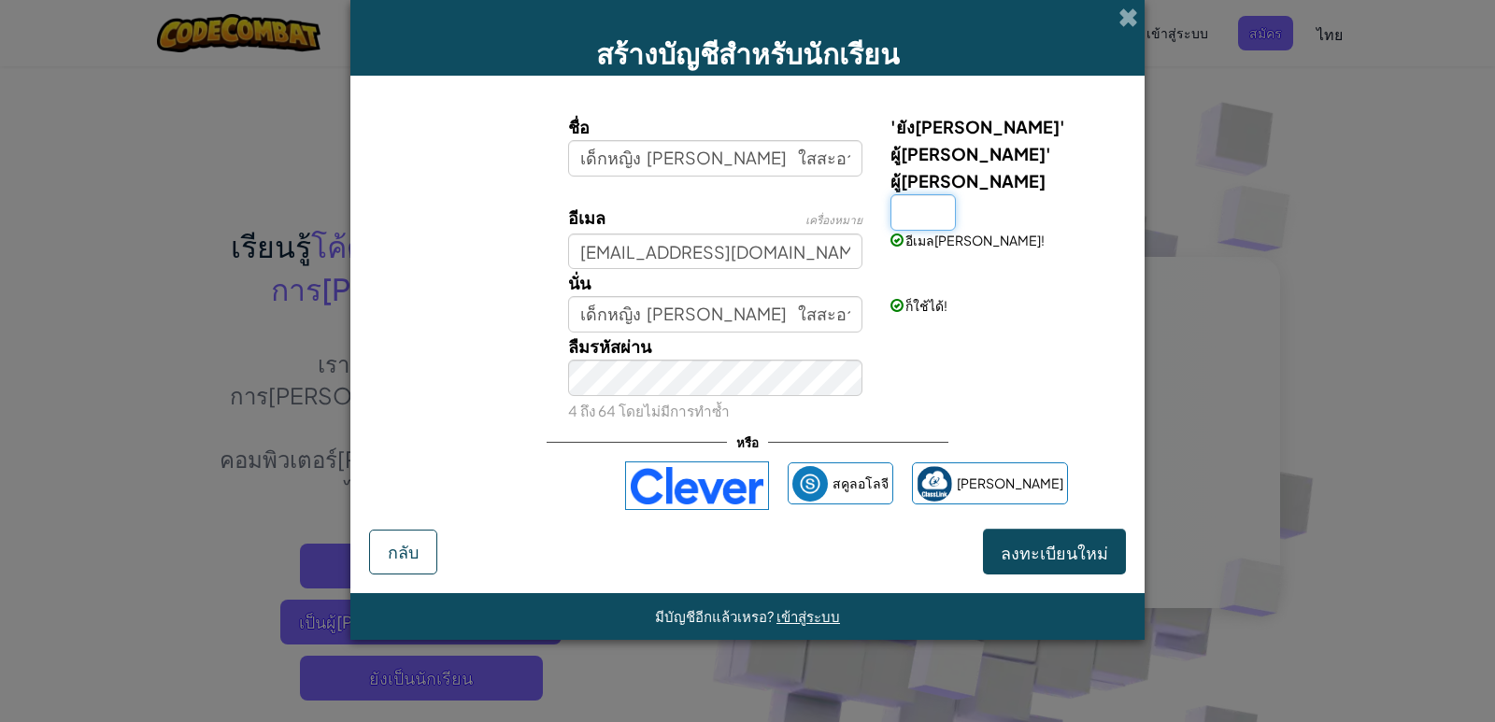
type input "ะ"
type input "ก"
type input "เด็กหญิง [PERSON_NAME] ใสสะอาดก"
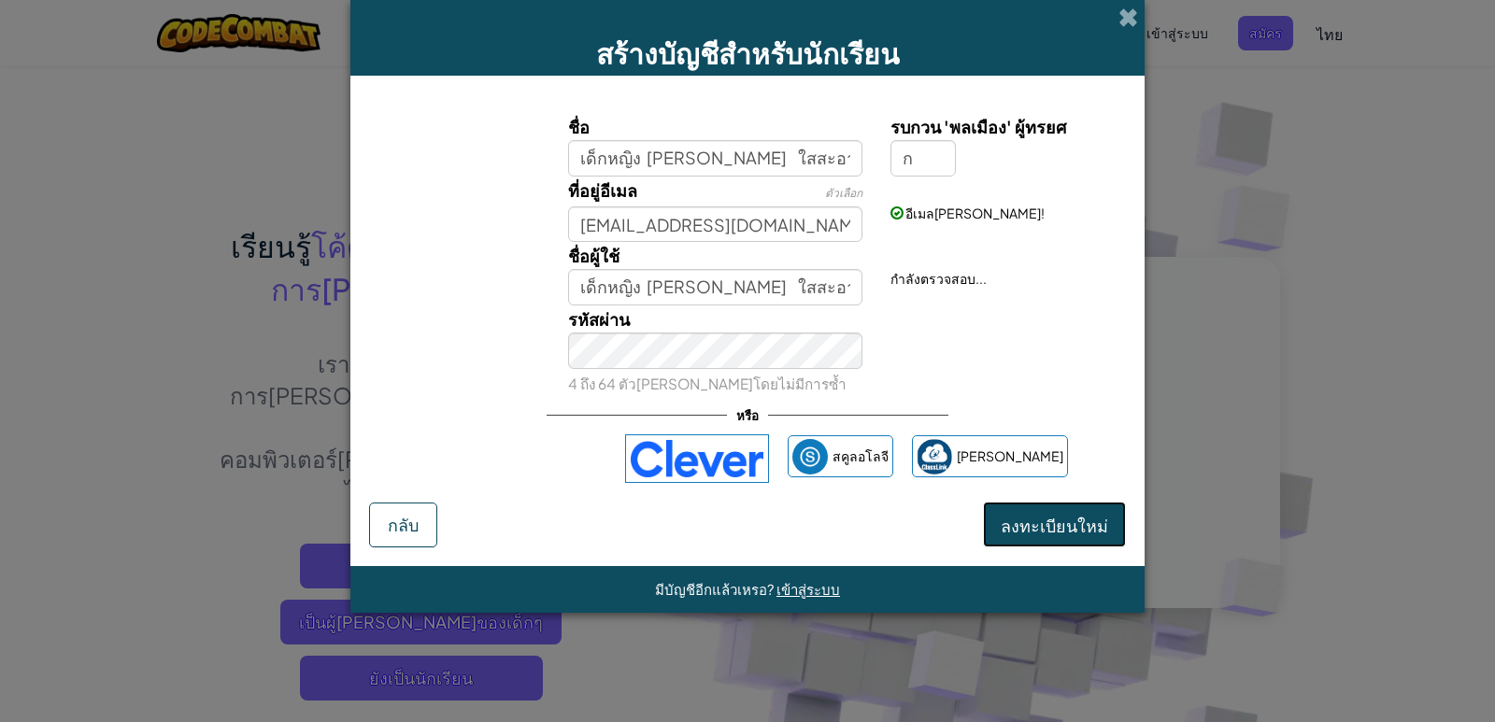
click at [1046, 525] on font "ลงทะเบียนใหม่" at bounding box center [1054, 525] width 107 height 21
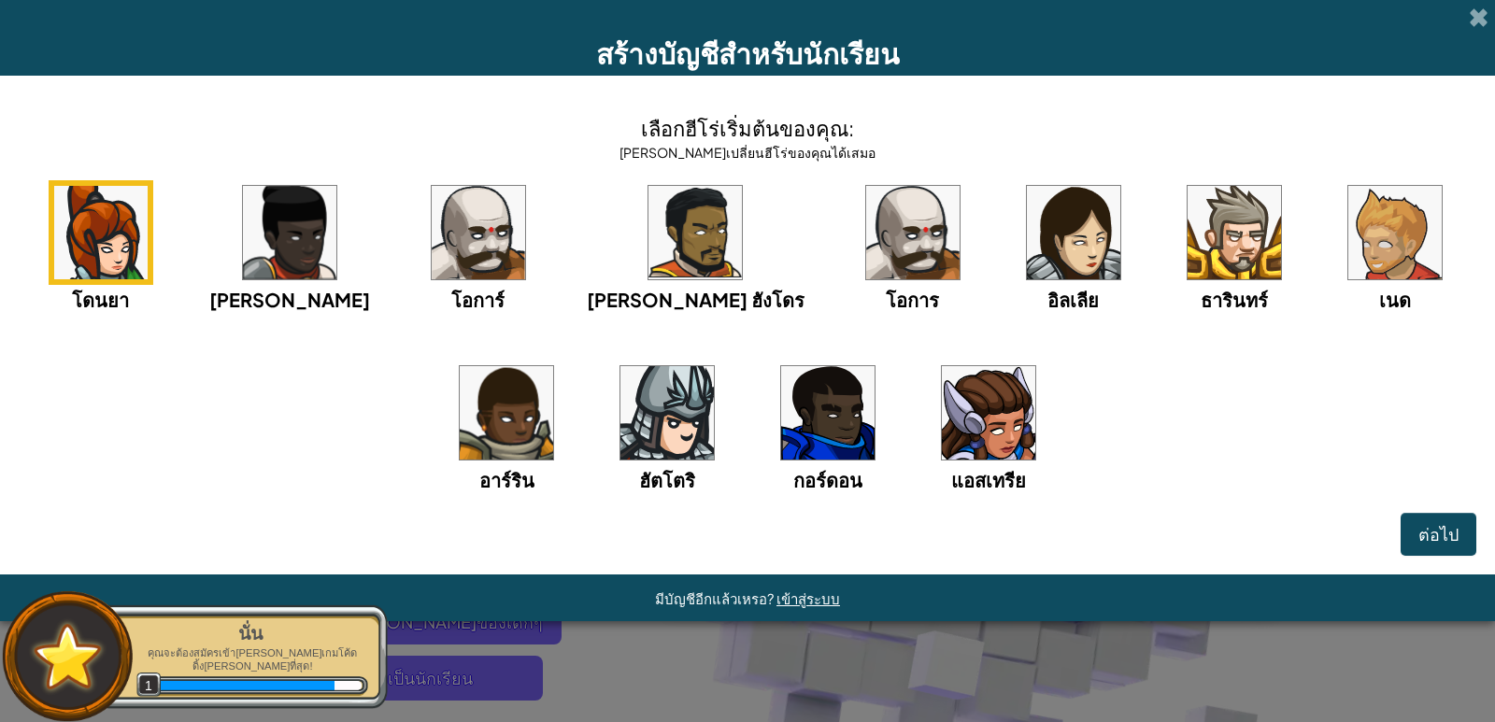
click at [1027, 247] on img at bounding box center [1073, 232] width 93 height 93
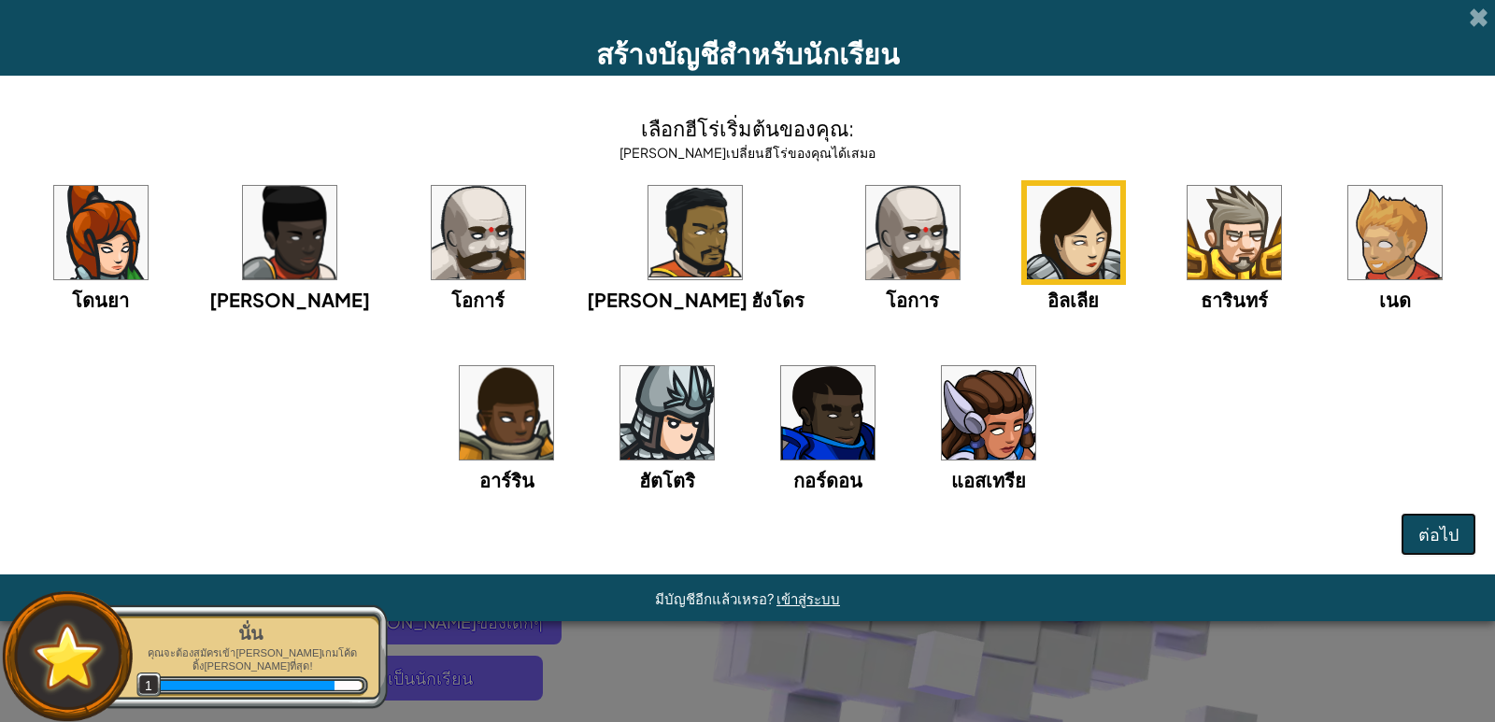
click at [1441, 536] on font "ต่อไป" at bounding box center [1438, 533] width 40 height 21
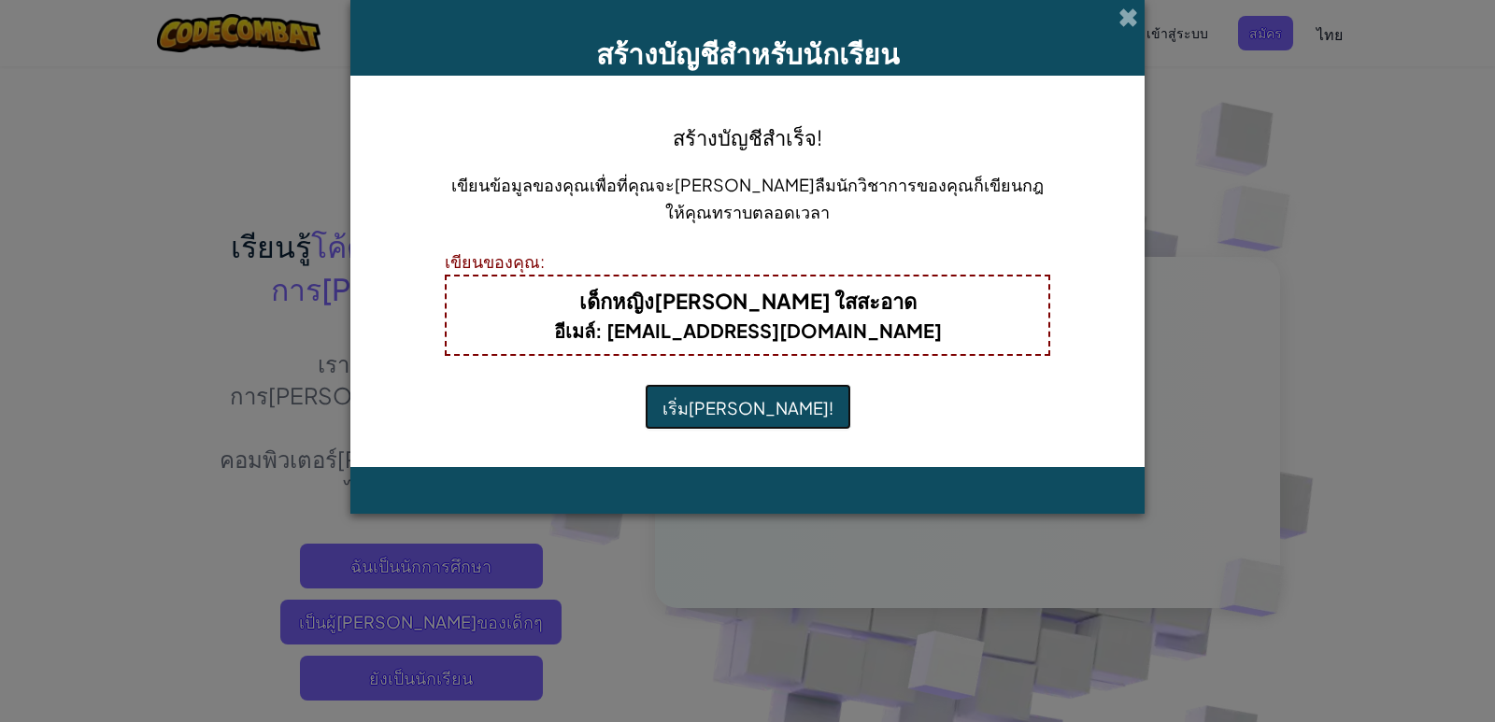
click at [762, 392] on button "เริ่มเล่น!" at bounding box center [748, 407] width 206 height 46
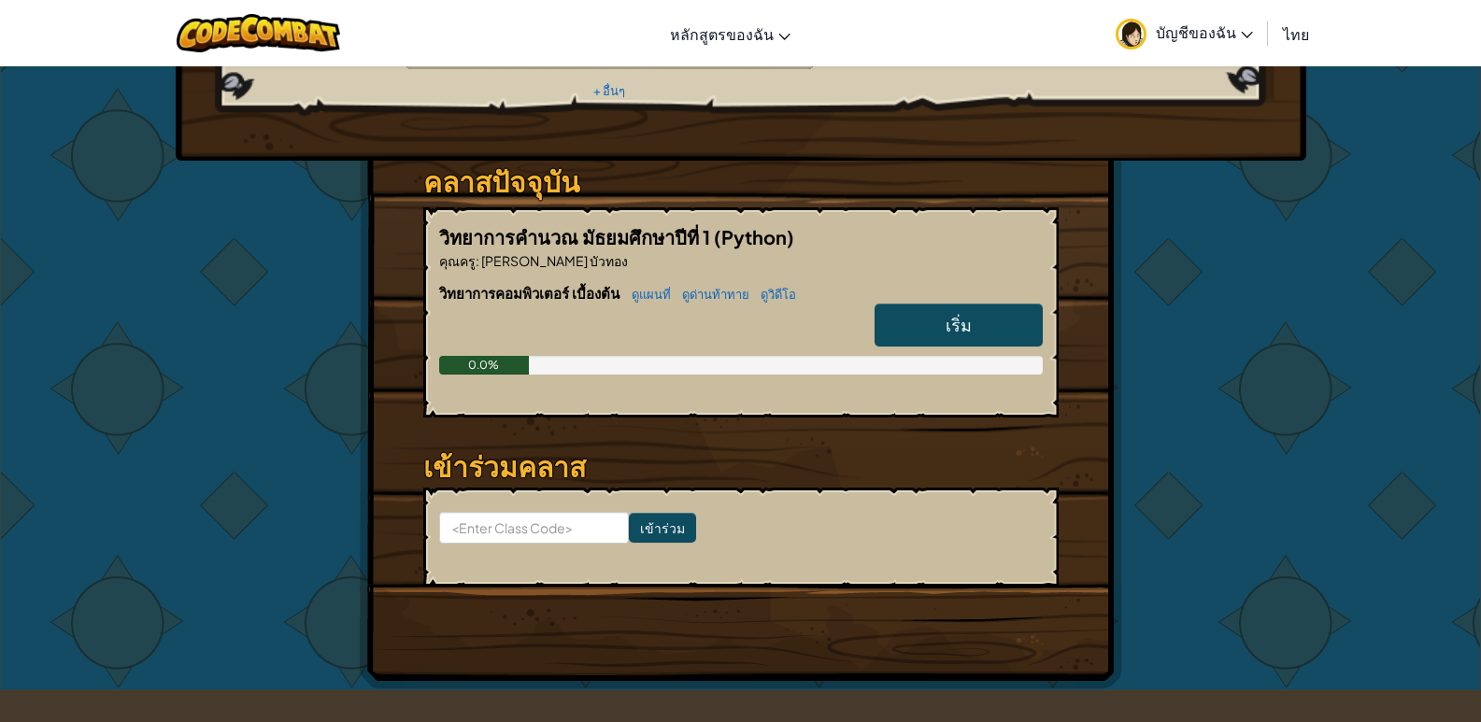
scroll to position [280, 0]
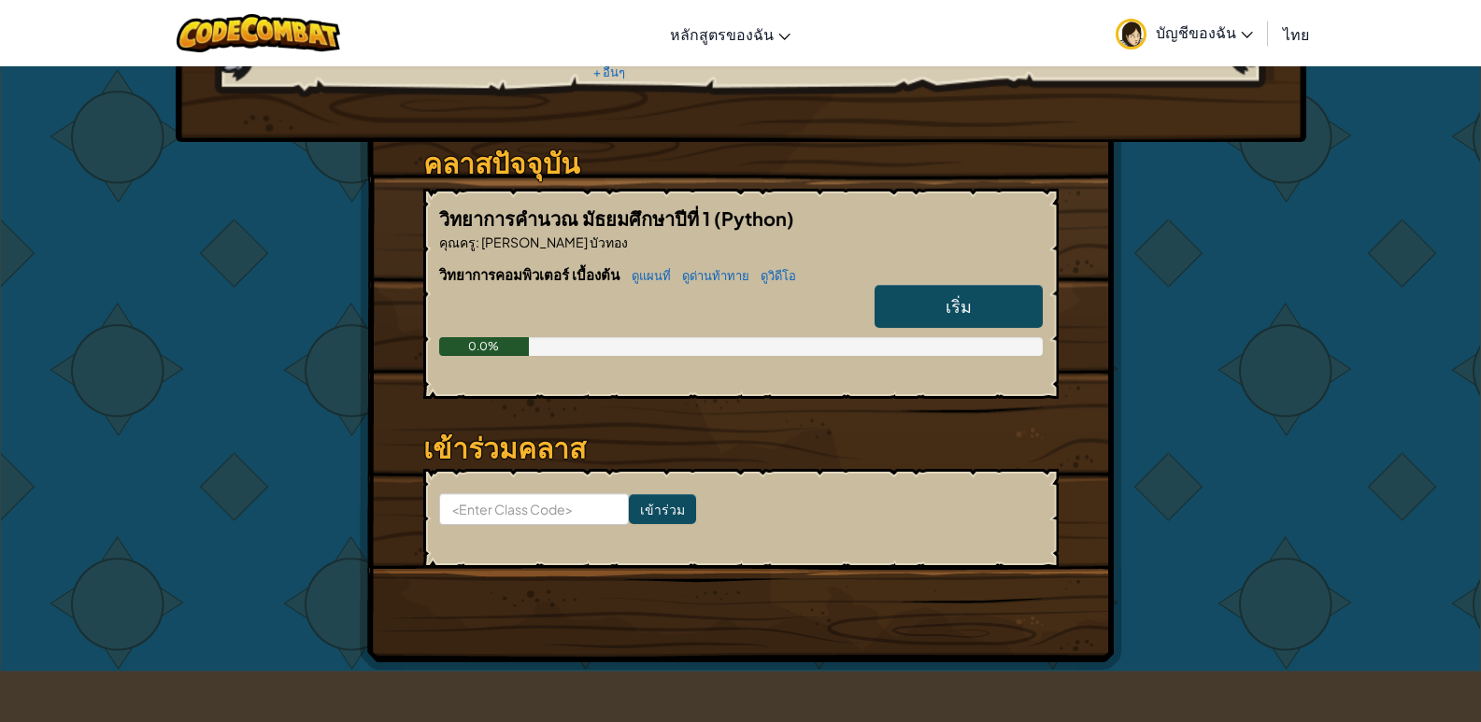
click at [929, 285] on link "เริ่ม" at bounding box center [958, 306] width 168 height 43
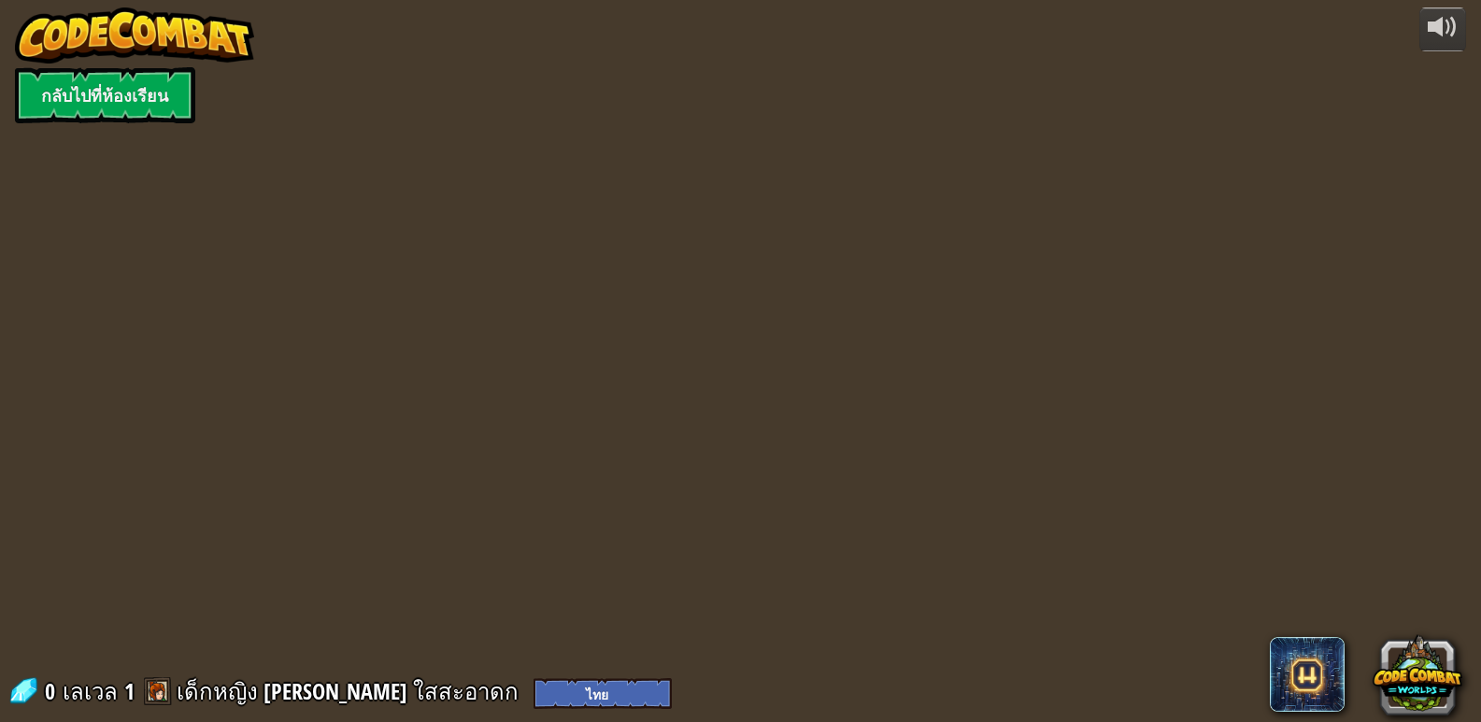
select select "th"
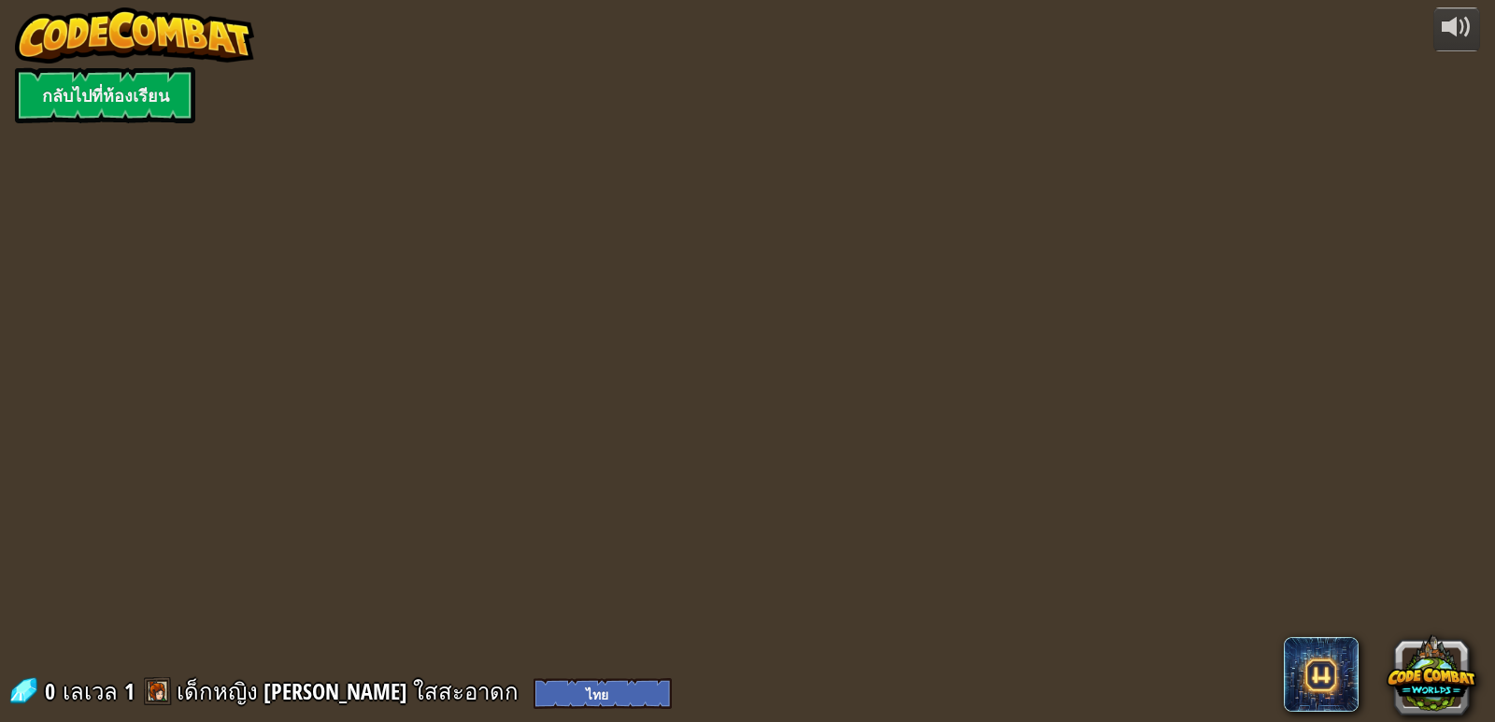
select select "th"
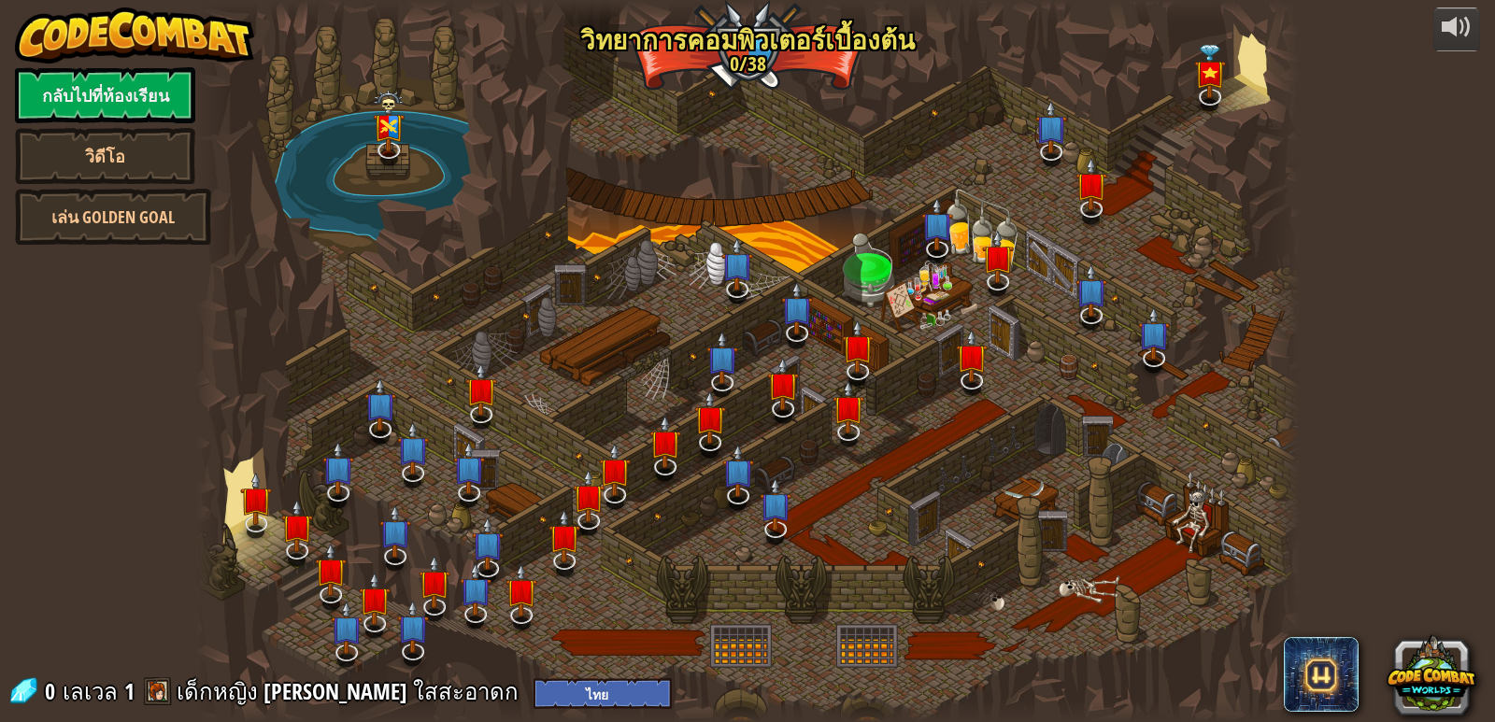
select select "th"
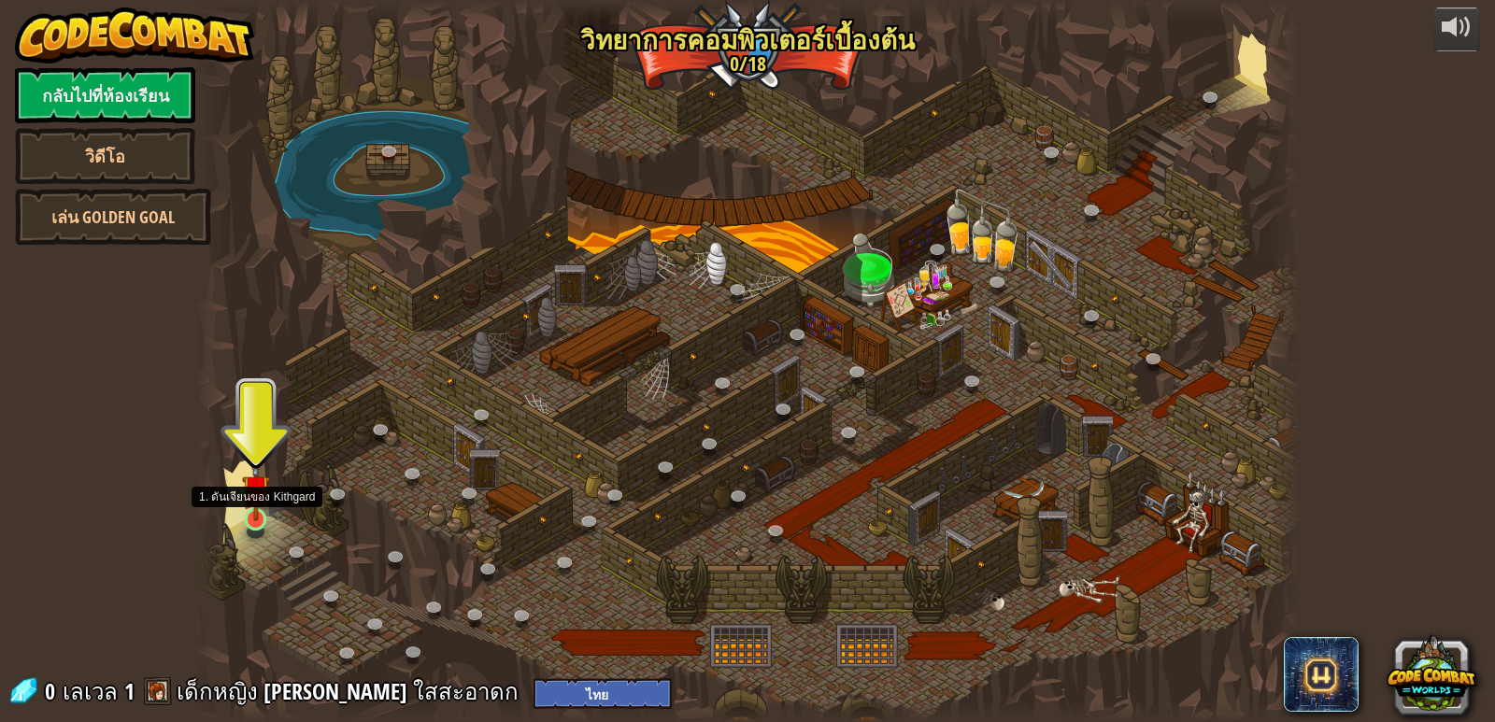
click at [254, 508] on img at bounding box center [256, 489] width 28 height 64
